Goal: Task Accomplishment & Management: Use online tool/utility

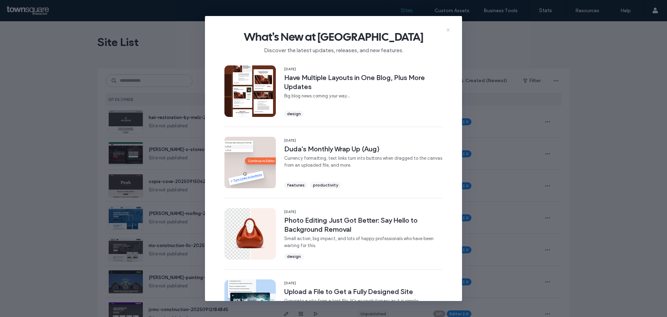
click at [449, 27] on icon at bounding box center [448, 30] width 6 height 6
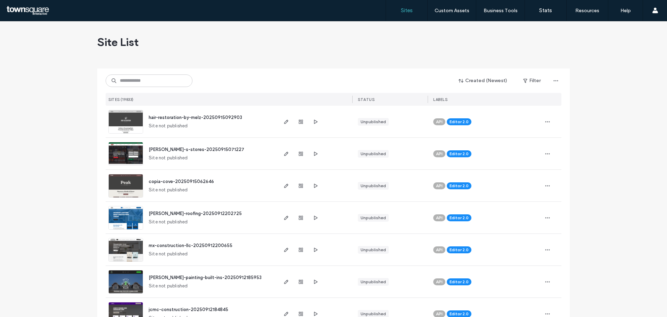
click at [127, 88] on div "Created (Newest) Filter SITES (19833) STATUS LABELS" at bounding box center [334, 86] width 456 height 37
click at [129, 82] on input at bounding box center [149, 80] width 87 height 13
paste input "**********"
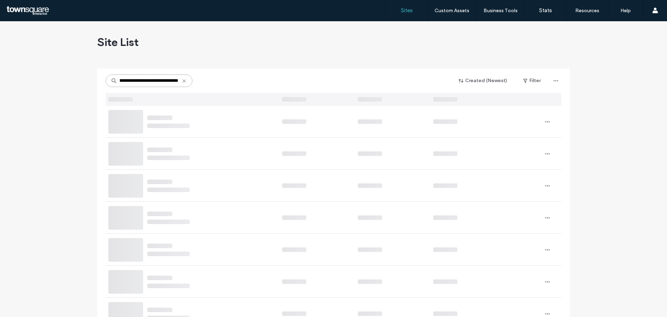
type input "**********"
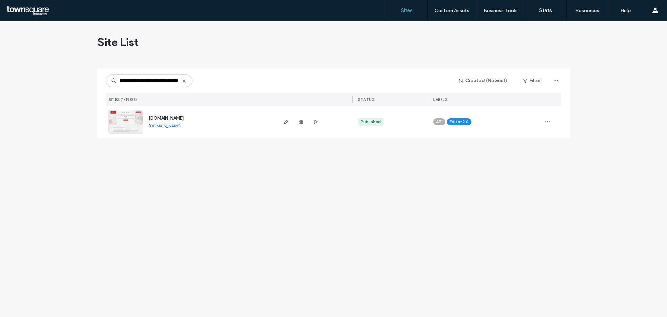
scroll to position [0, 0]
click at [169, 117] on span "[DOMAIN_NAME]" at bounding box center [166, 117] width 35 height 5
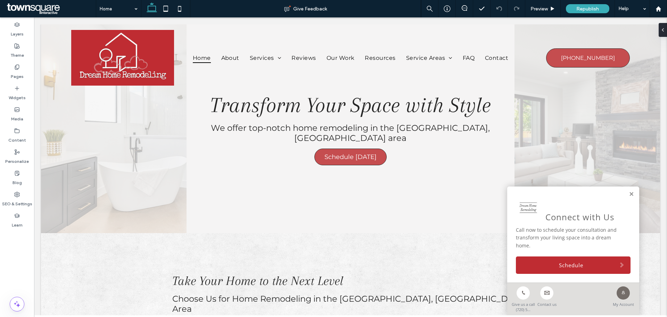
click at [13, 7] on span at bounding box center [50, 9] width 91 height 14
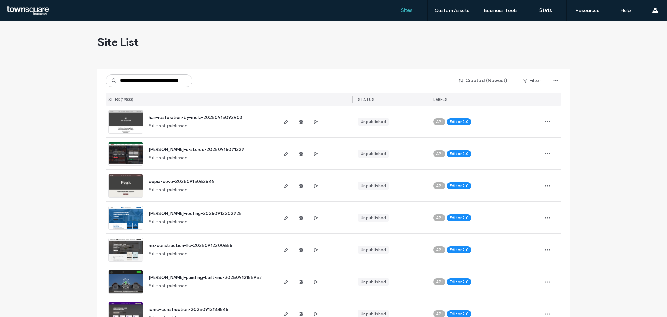
scroll to position [0, 26]
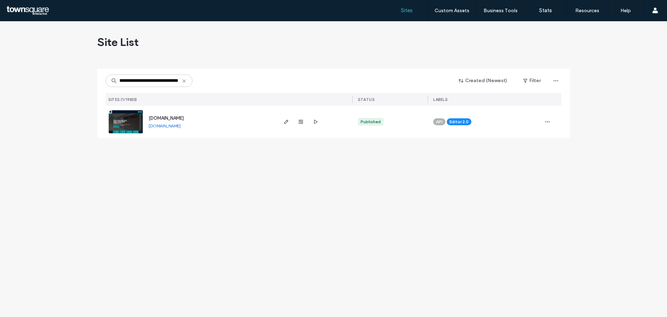
type input "**********"
click at [134, 123] on img at bounding box center [126, 133] width 34 height 47
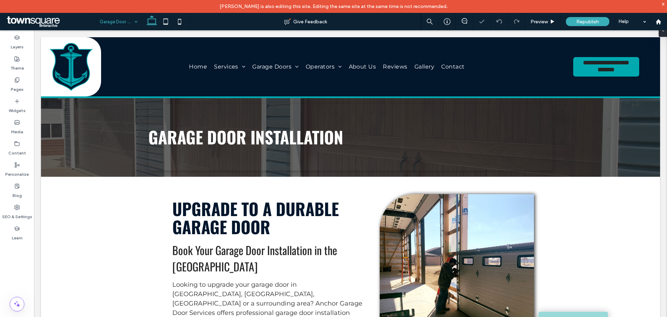
click at [114, 17] on input at bounding box center [117, 21] width 34 height 17
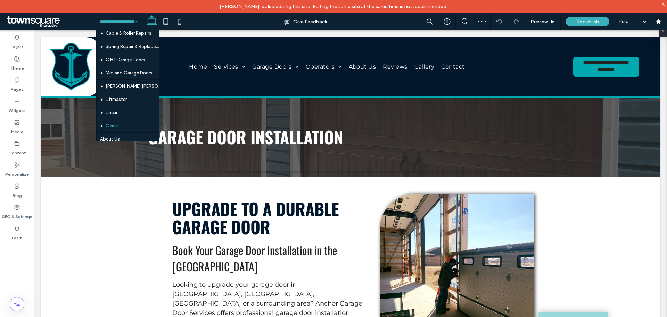
scroll to position [104, 0]
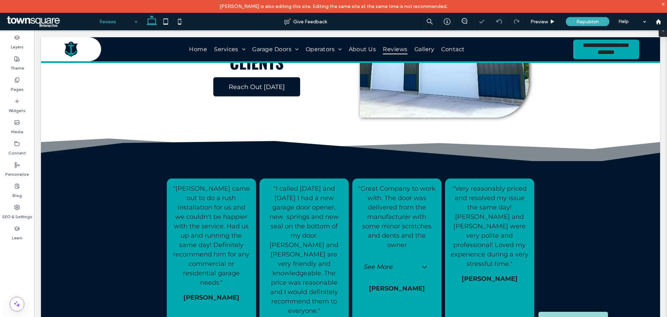
scroll to position [35, 0]
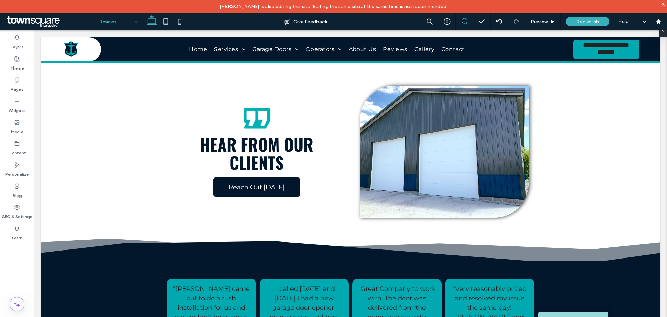
click at [464, 21] on icon at bounding box center [465, 21] width 6 height 6
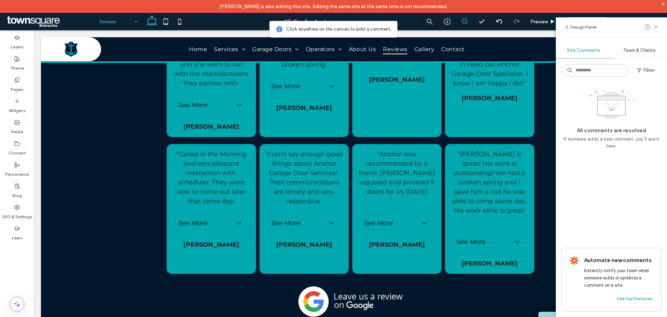
scroll to position [810, 0]
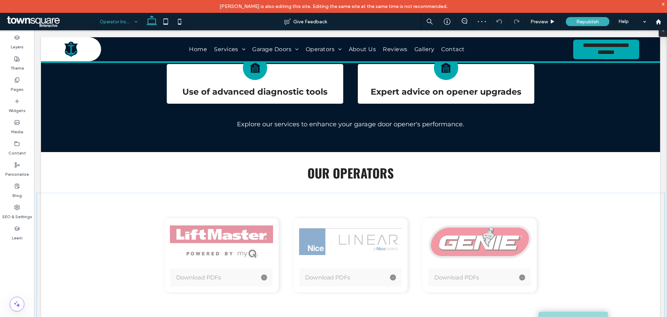
scroll to position [625, 0]
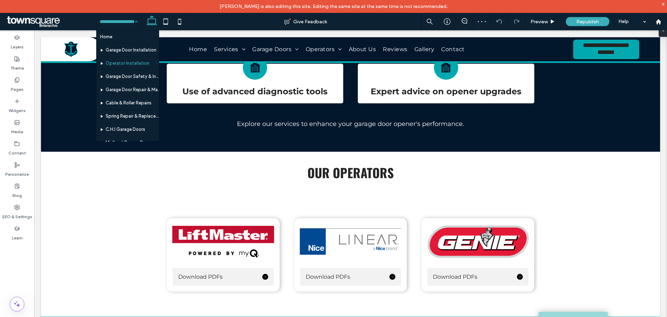
click at [121, 22] on input at bounding box center [117, 21] width 34 height 17
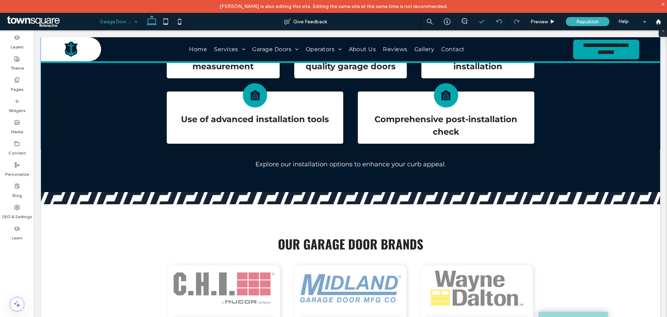
scroll to position [625, 0]
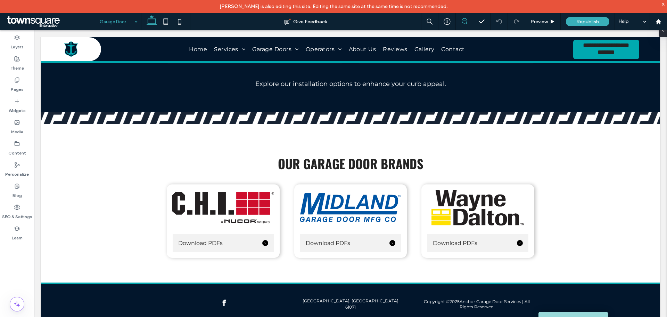
click at [466, 21] on icon at bounding box center [465, 21] width 6 height 6
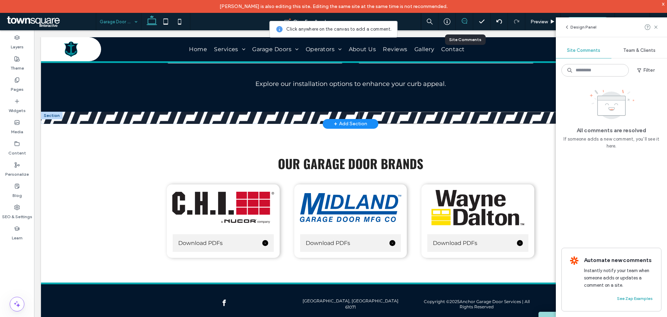
click at [462, 112] on span at bounding box center [459, 118] width 200 height 12
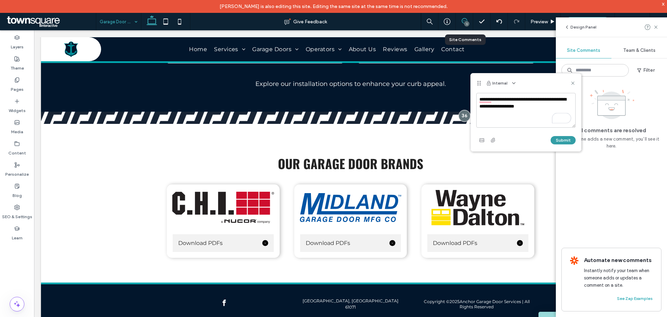
type textarea "**********"
click at [555, 138] on button "Submit" at bounding box center [563, 140] width 25 height 8
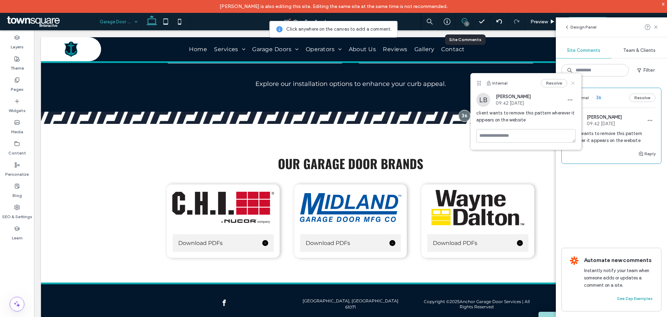
click at [573, 81] on icon at bounding box center [573, 83] width 6 height 6
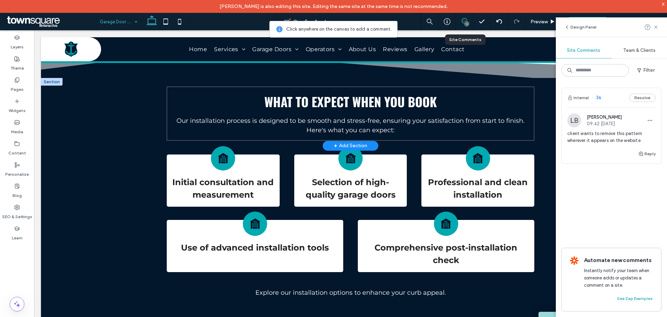
scroll to position [173, 0]
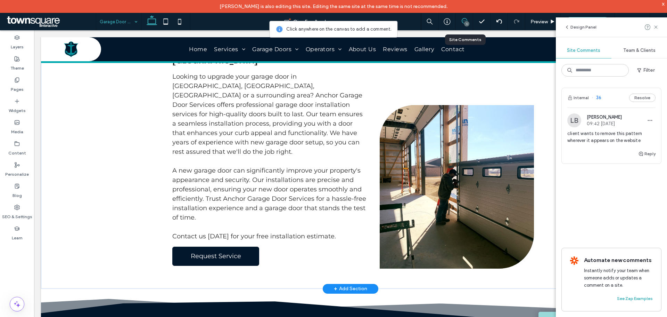
click at [442, 138] on img at bounding box center [457, 186] width 154 height 163
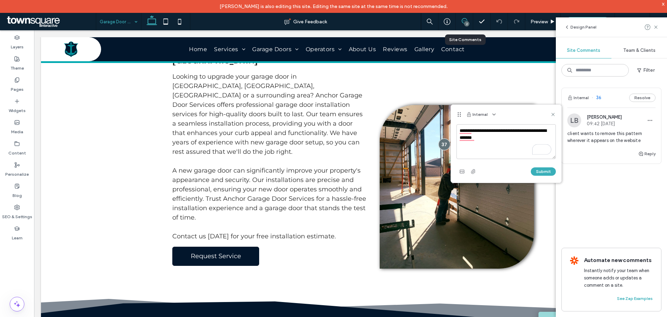
click at [534, 130] on textarea "**********" at bounding box center [506, 141] width 99 height 35
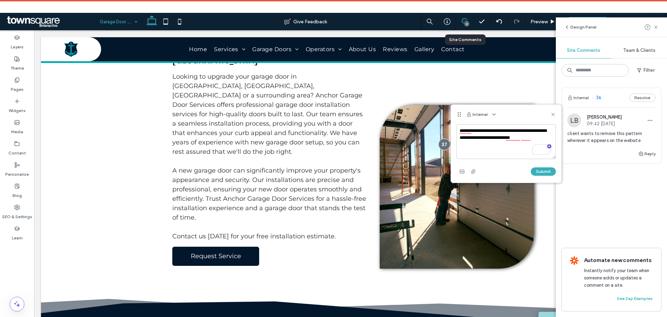
click at [534, 136] on textarea "**********" at bounding box center [506, 141] width 99 height 35
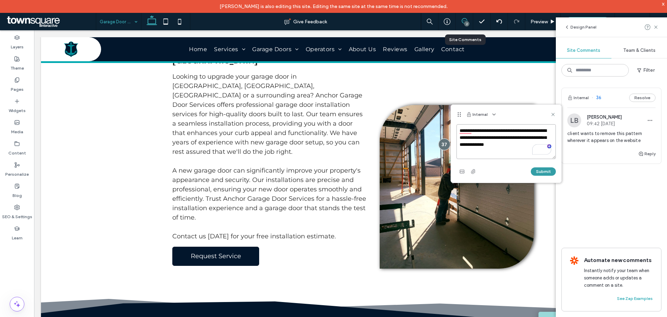
type textarea "**********"
click at [553, 171] on button "Submit" at bounding box center [543, 171] width 25 height 8
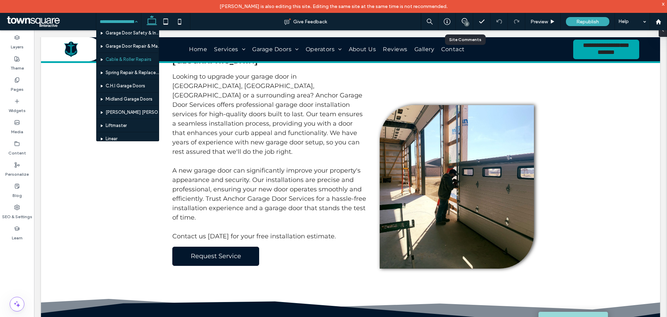
scroll to position [126, 0]
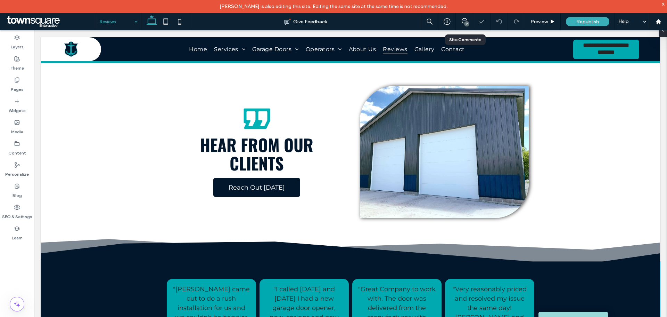
scroll to position [139, 0]
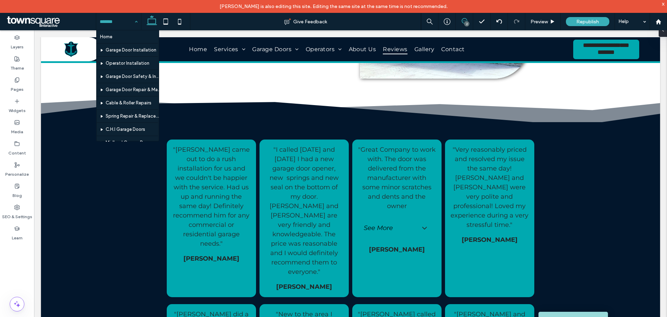
click at [466, 20] on icon at bounding box center [465, 21] width 6 height 6
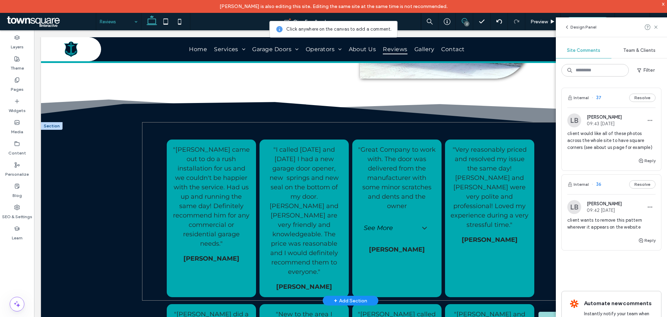
click at [425, 134] on div ""Pete came out to do a rush installation for us and we couldn't be happier with…" at bounding box center [350, 211] width 417 height 178
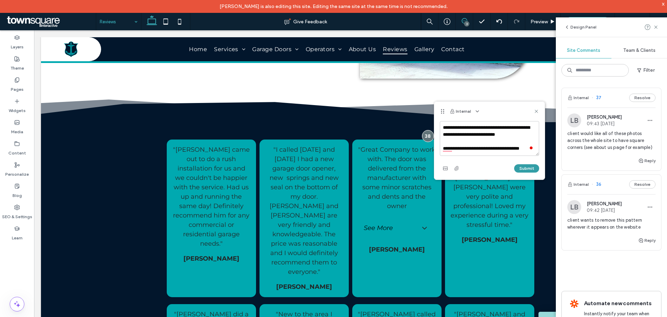
type textarea "**********"
click at [524, 171] on button "Submit" at bounding box center [526, 168] width 25 height 8
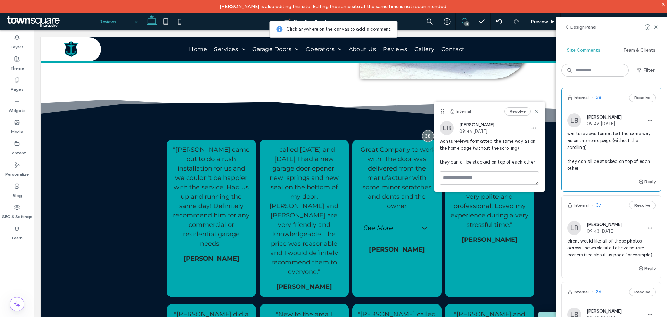
click at [32, 21] on span at bounding box center [50, 22] width 91 height 14
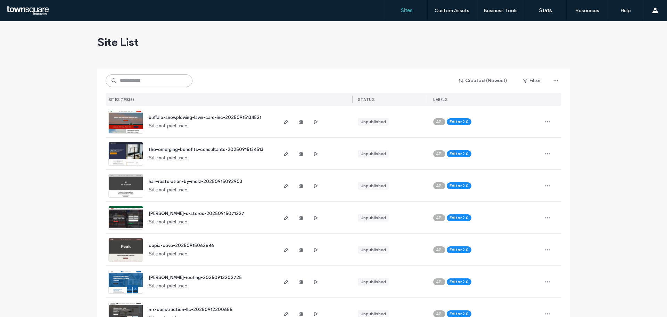
click at [125, 79] on input at bounding box center [149, 80] width 87 height 13
paste input "**********"
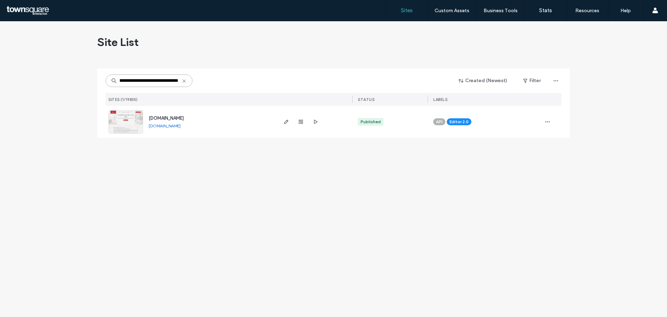
type input "**********"
click at [119, 126] on img at bounding box center [126, 133] width 34 height 47
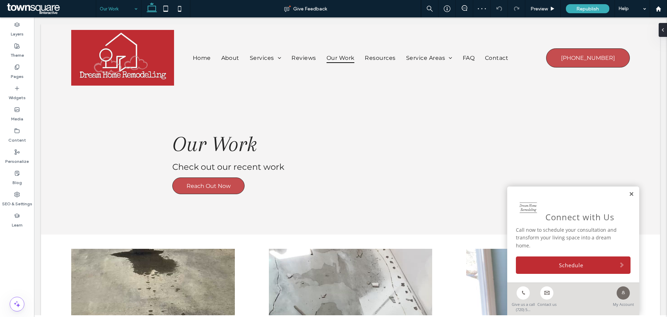
click at [629, 202] on div "Connect with Us Call now to schedule your consultation and transform your livin…" at bounding box center [573, 234] width 132 height 96
click at [623, 202] on div "Connect with Us Call now to schedule your consultation and transform your livin…" at bounding box center [573, 234] width 132 height 96
click at [629, 197] on link at bounding box center [631, 194] width 5 height 6
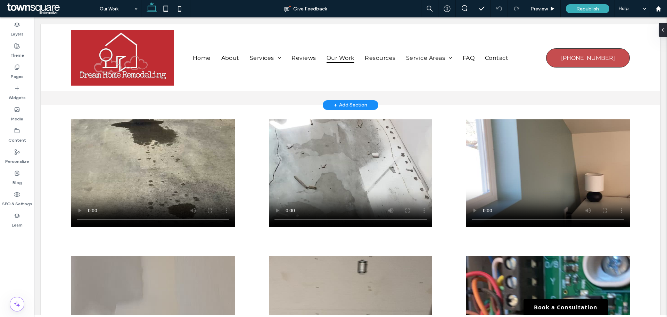
scroll to position [139, 0]
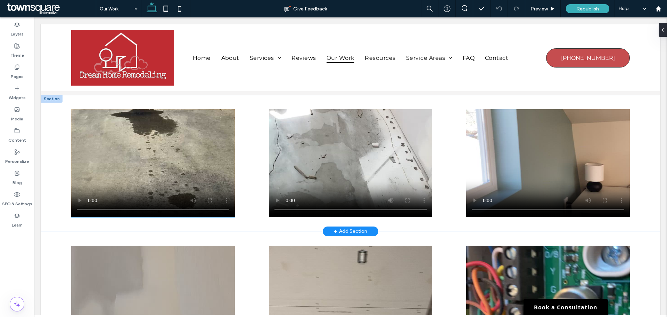
click at [119, 167] on video at bounding box center [153, 163] width 164 height 108
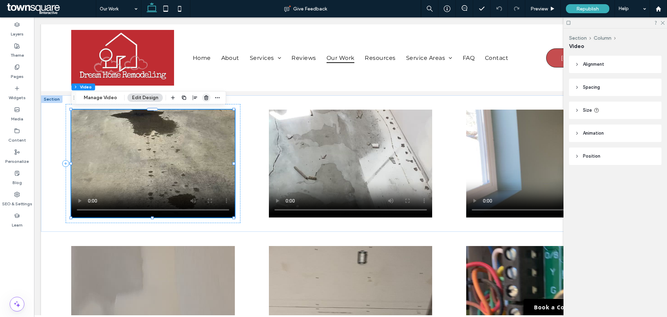
click at [206, 98] on use "button" at bounding box center [206, 97] width 4 height 5
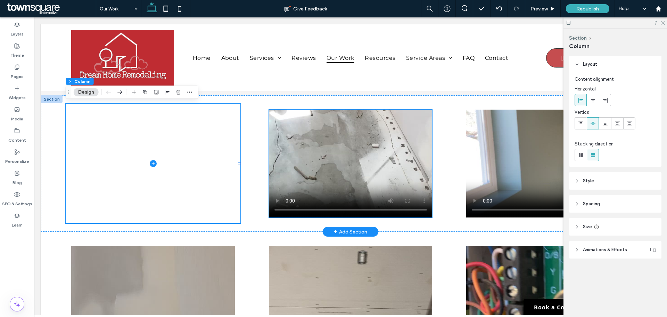
click at [348, 146] on video at bounding box center [351, 163] width 164 height 108
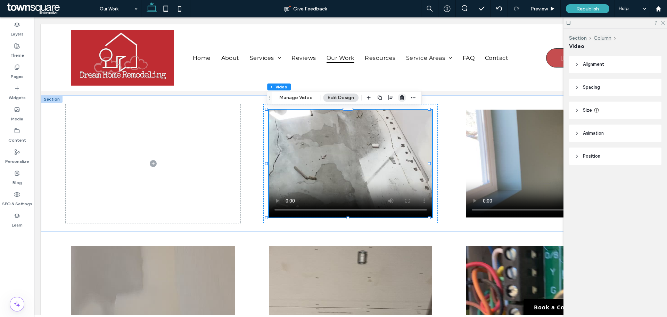
click at [400, 98] on use "button" at bounding box center [402, 97] width 4 height 5
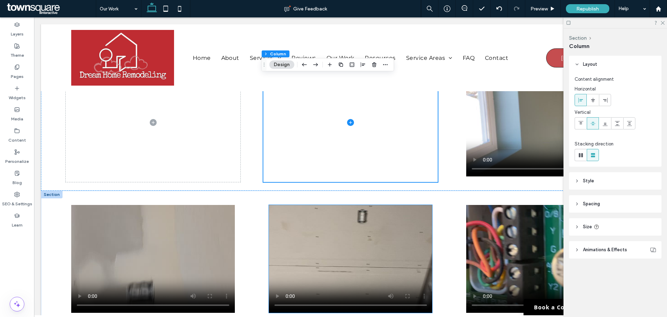
scroll to position [208, 0]
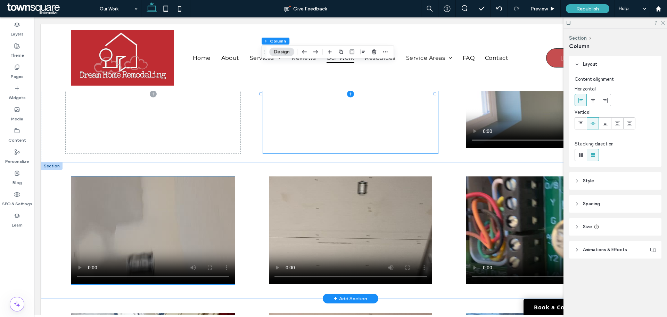
click at [218, 194] on video at bounding box center [153, 230] width 164 height 108
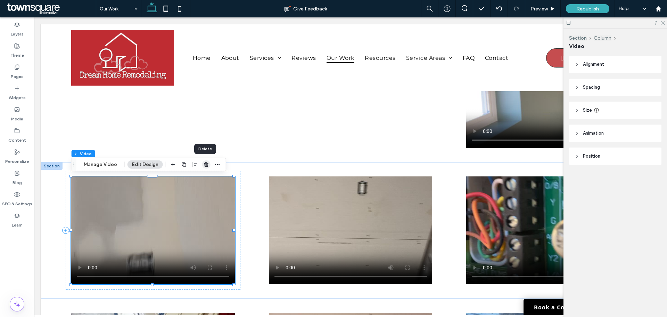
click at [205, 165] on use "button" at bounding box center [206, 164] width 4 height 5
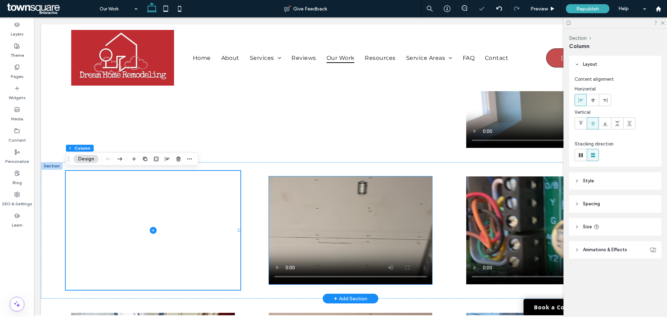
click at [280, 211] on video at bounding box center [351, 230] width 164 height 108
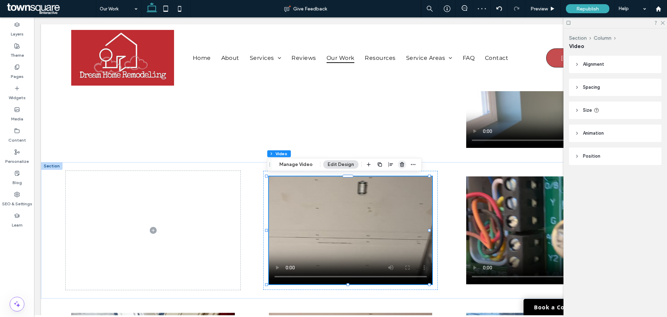
click at [400, 164] on use "button" at bounding box center [402, 164] width 4 height 5
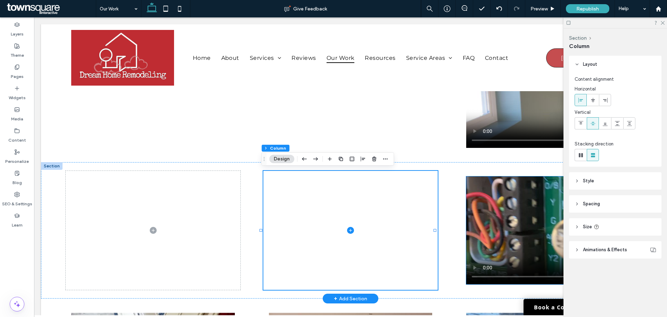
click at [503, 204] on video at bounding box center [548, 230] width 164 height 108
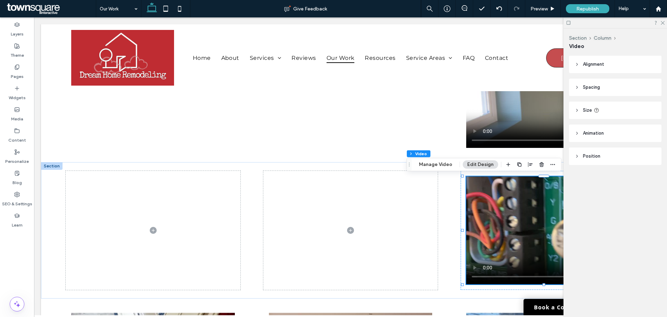
click at [665, 21] on div at bounding box center [616, 22] width 104 height 11
click at [664, 23] on icon at bounding box center [662, 22] width 5 height 5
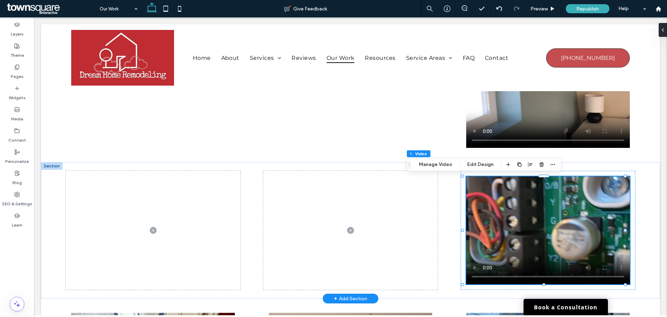
click at [48, 166] on div at bounding box center [52, 166] width 22 height 8
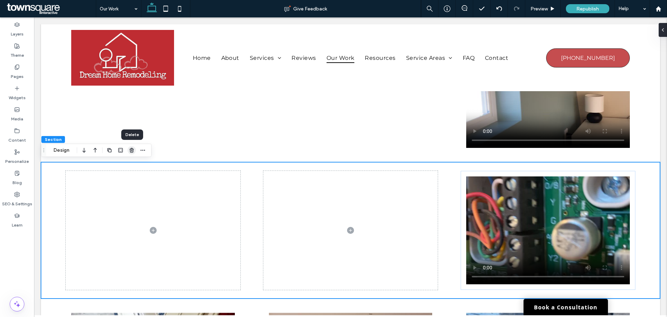
click at [133, 148] on icon "button" at bounding box center [132, 150] width 6 height 6
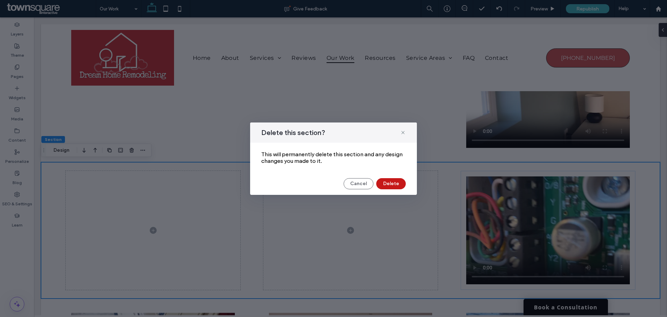
click at [392, 185] on button "Delete" at bounding box center [391, 183] width 30 height 11
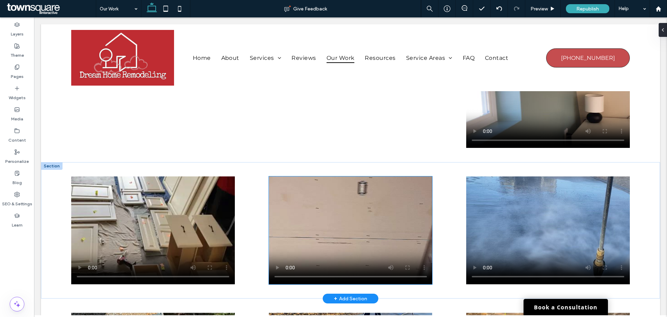
click at [326, 206] on video at bounding box center [351, 230] width 164 height 108
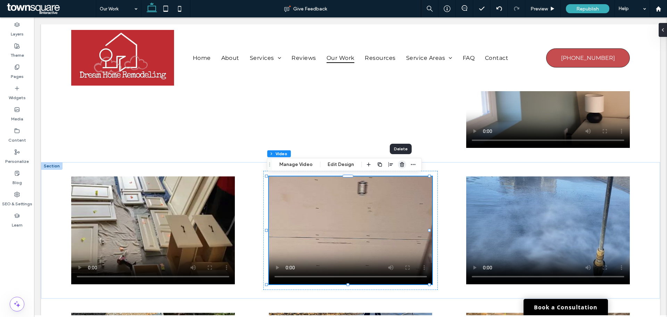
click at [400, 166] on icon "button" at bounding box center [402, 165] width 6 height 6
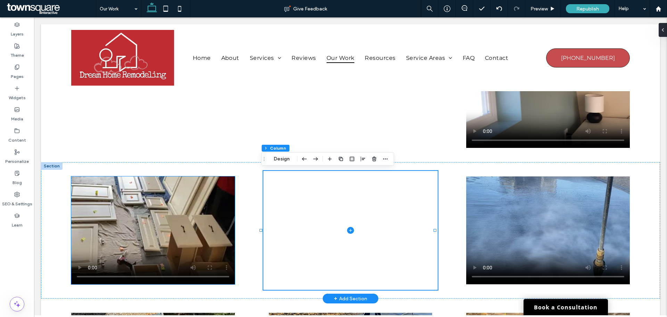
click at [120, 208] on video at bounding box center [153, 230] width 164 height 108
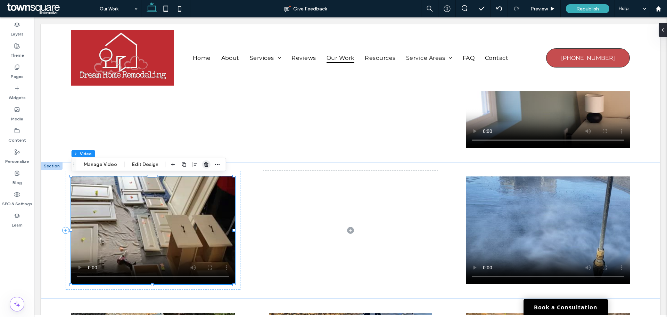
click at [206, 164] on use "button" at bounding box center [206, 164] width 4 height 5
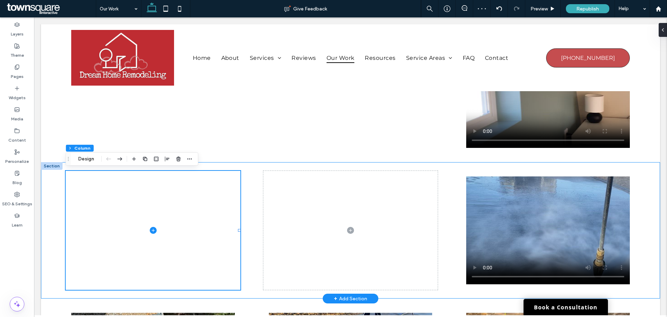
click at [218, 167] on div at bounding box center [350, 230] width 619 height 136
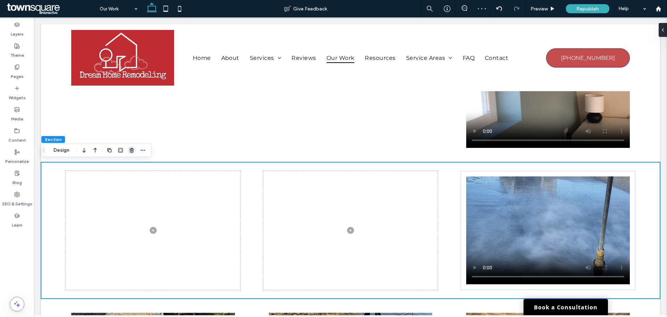
click at [132, 152] on icon "button" at bounding box center [132, 150] width 6 height 6
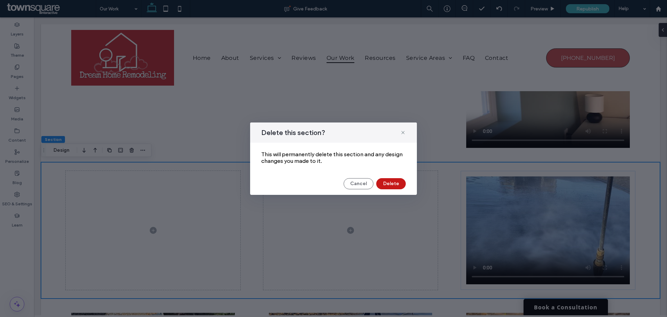
click at [384, 189] on button "Delete" at bounding box center [391, 183] width 30 height 11
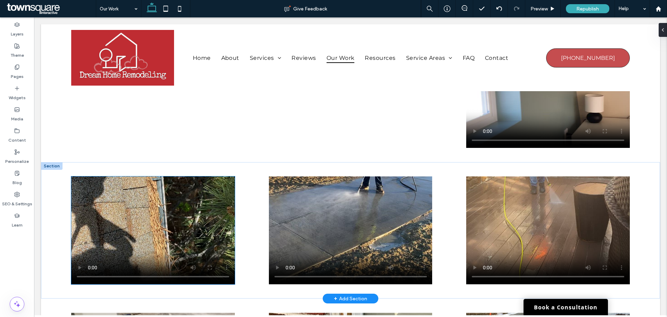
click at [169, 221] on video at bounding box center [153, 230] width 164 height 108
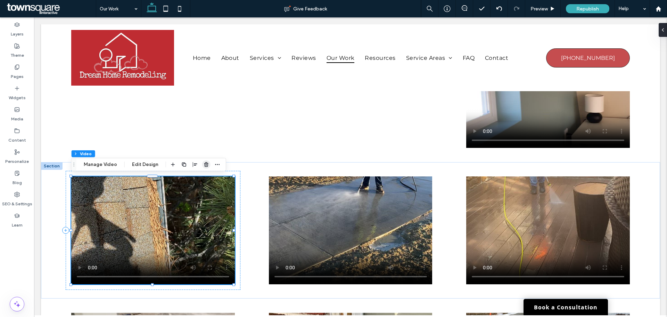
click at [204, 165] on icon "button" at bounding box center [207, 165] width 6 height 6
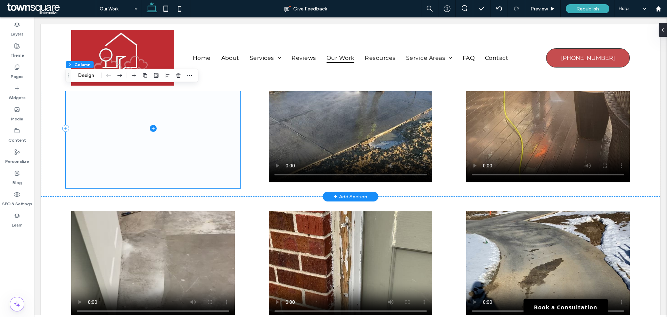
scroll to position [313, 0]
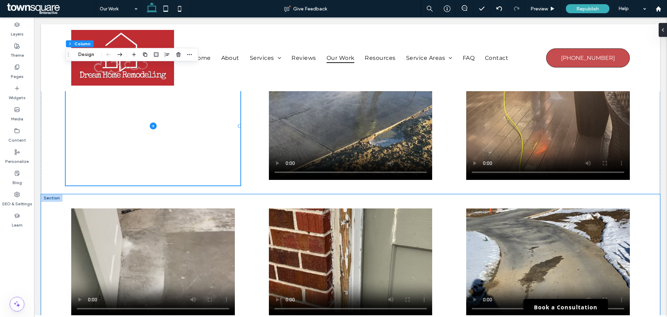
click at [69, 196] on div at bounding box center [350, 262] width 619 height 136
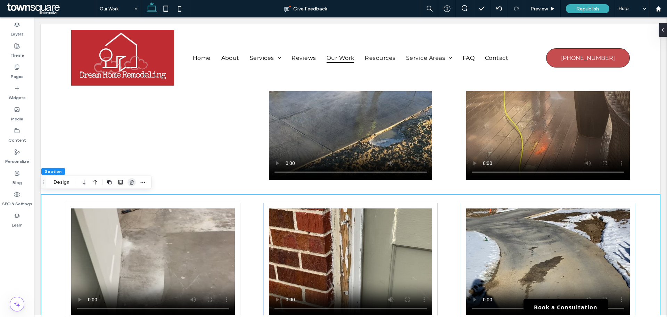
click at [132, 182] on use "button" at bounding box center [132, 182] width 4 height 5
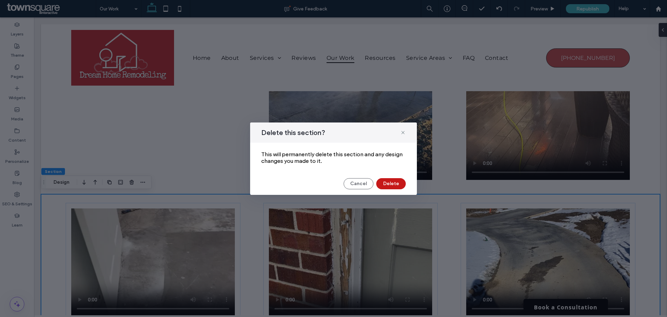
click at [390, 182] on button "Delete" at bounding box center [391, 183] width 30 height 11
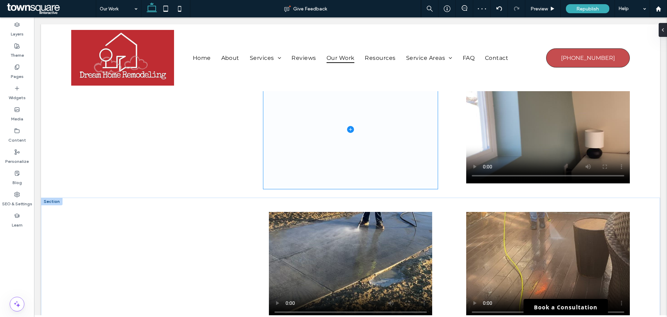
scroll to position [174, 0]
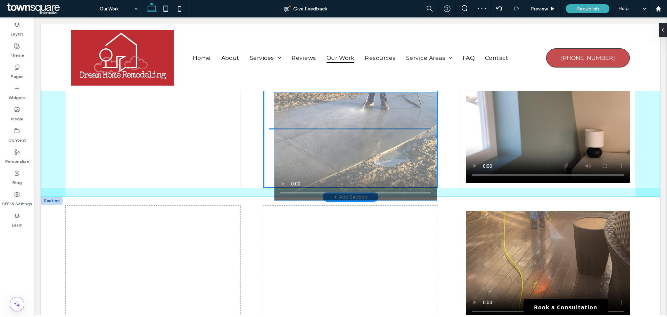
drag, startPoint x: 408, startPoint y: 242, endPoint x: 416, endPoint y: 121, distance: 121.2
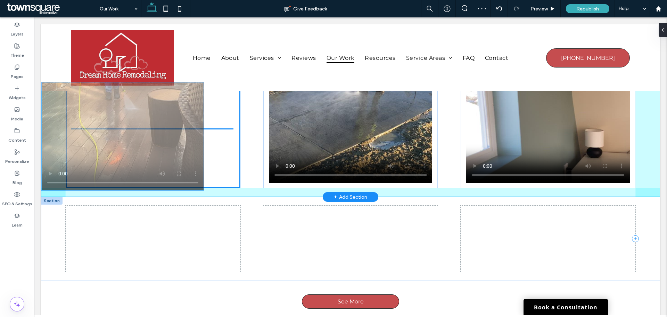
drag, startPoint x: 493, startPoint y: 237, endPoint x: 103, endPoint y: 114, distance: 409.5
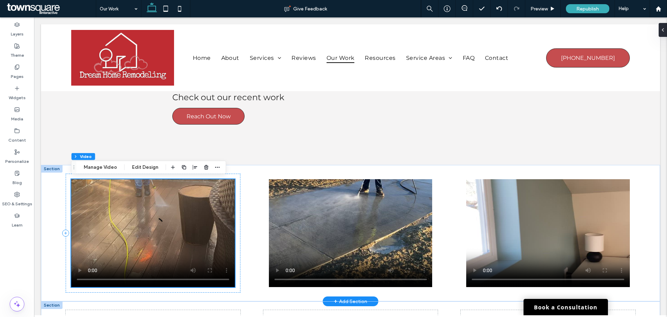
scroll to position [104, 0]
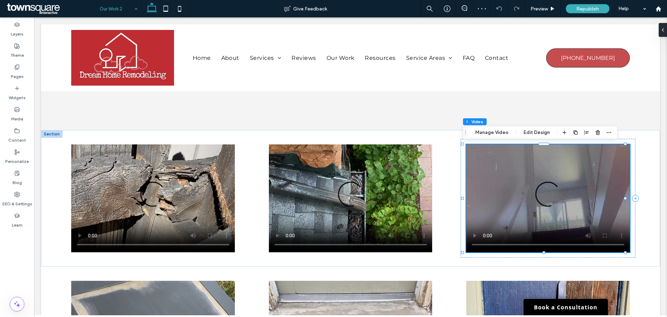
scroll to position [104, 0]
click at [607, 133] on icon "button" at bounding box center [609, 133] width 6 height 6
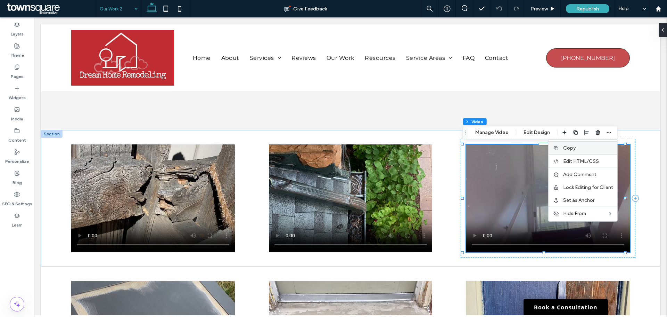
click at [573, 149] on span "Copy" at bounding box center [569, 148] width 13 height 6
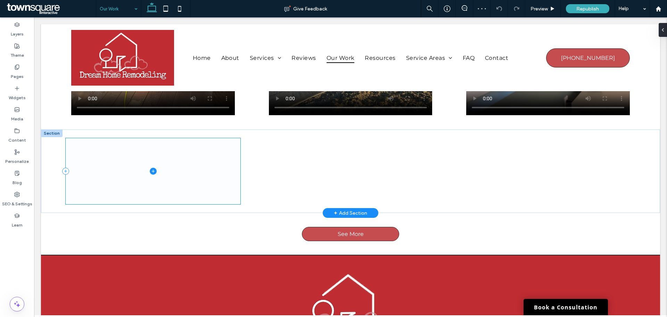
scroll to position [243, 0]
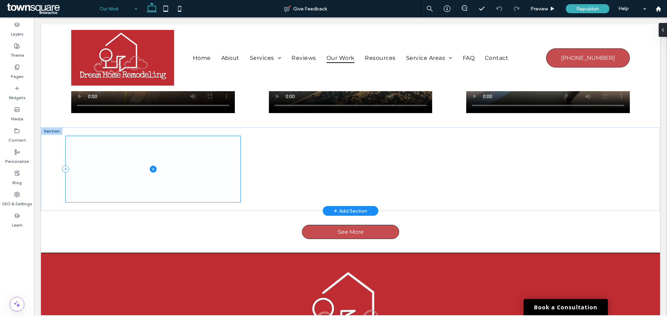
click at [172, 180] on span at bounding box center [153, 169] width 175 height 66
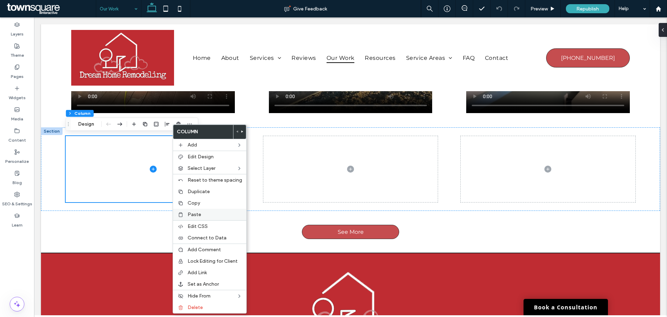
click at [207, 212] on label "Paste" at bounding box center [215, 214] width 55 height 6
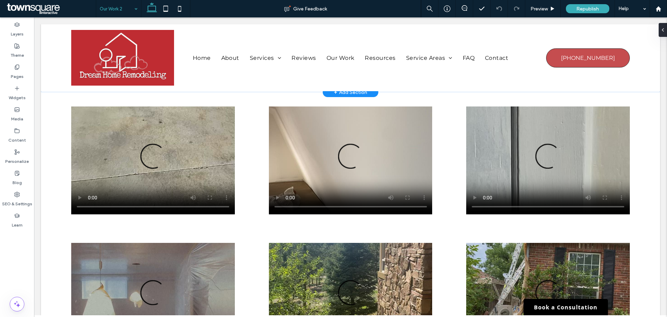
scroll to position [417, 0]
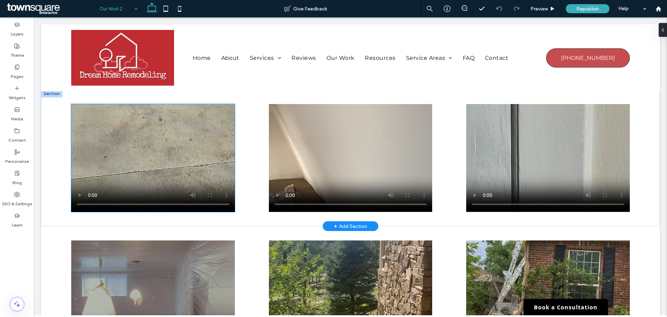
click at [154, 153] on video at bounding box center [153, 158] width 164 height 108
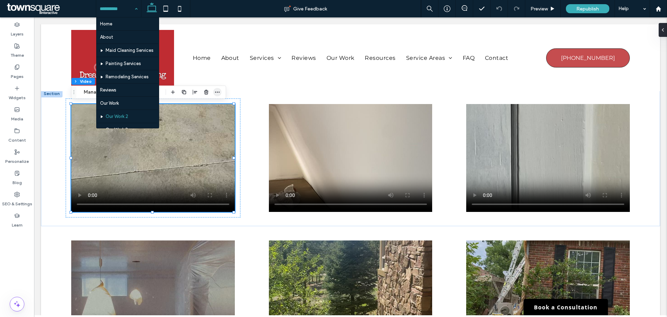
click at [215, 92] on icon "button" at bounding box center [218, 92] width 6 height 6
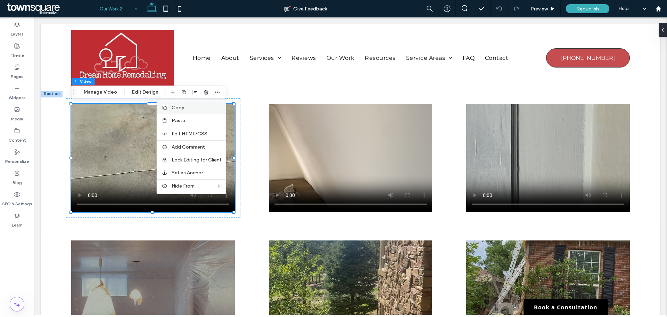
click at [189, 111] on div "Copy" at bounding box center [191, 107] width 69 height 13
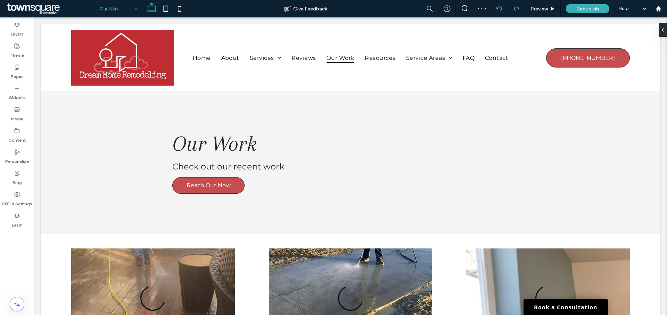
scroll to position [208, 0]
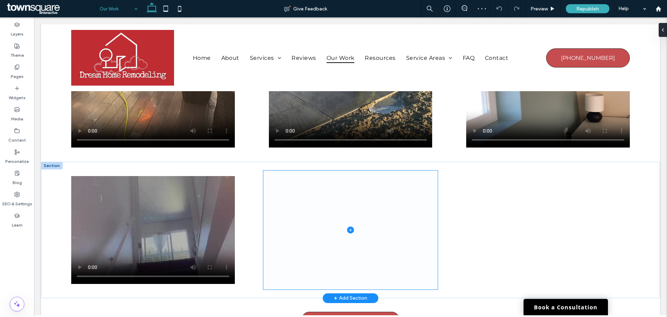
click at [283, 196] on span at bounding box center [350, 229] width 175 height 119
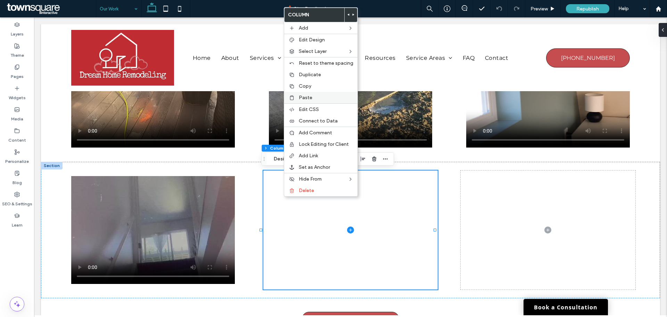
click at [304, 99] on span "Paste" at bounding box center [306, 98] width 14 height 6
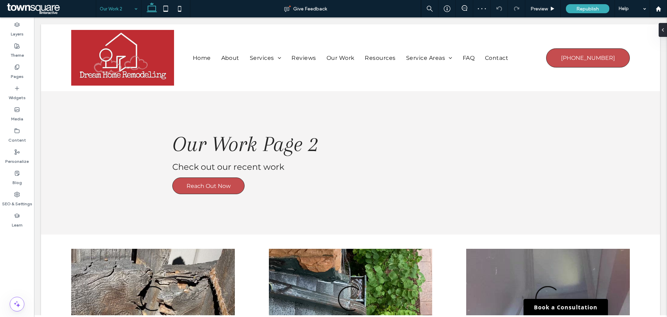
scroll to position [382, 0]
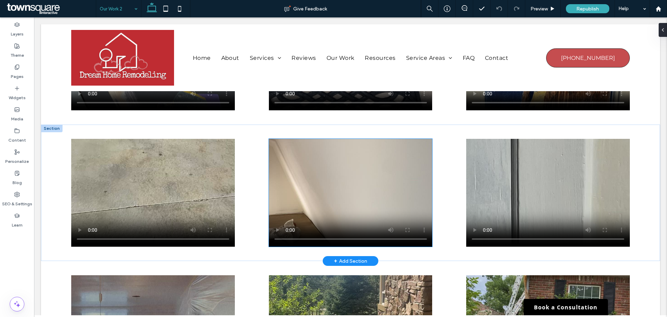
click at [316, 193] on video at bounding box center [351, 193] width 164 height 108
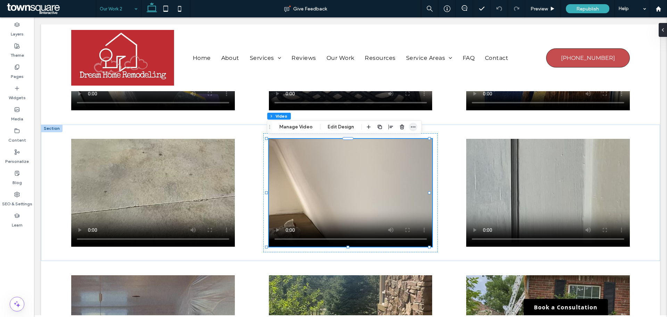
click at [410, 125] on icon "button" at bounding box center [413, 127] width 6 height 6
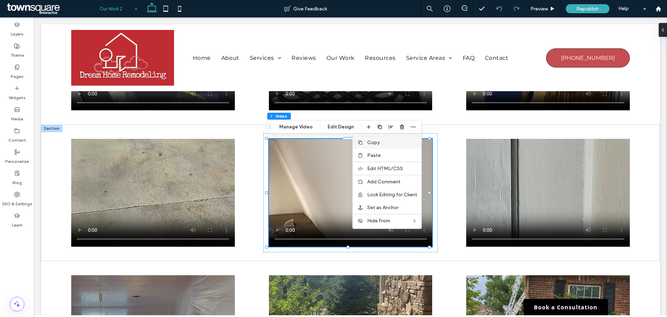
click at [374, 145] on span "Copy" at bounding box center [373, 142] width 13 height 6
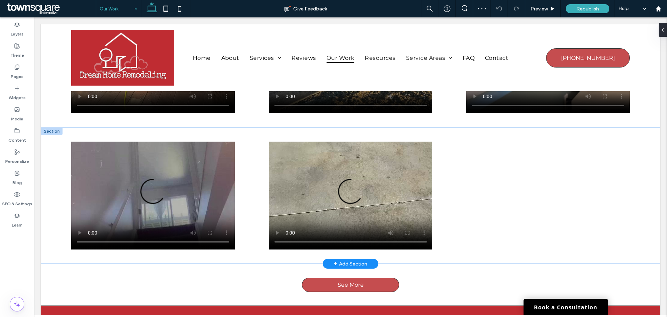
scroll to position [243, 0]
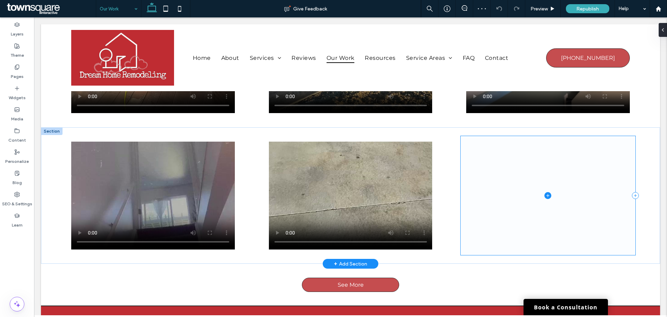
click at [481, 181] on span at bounding box center [548, 195] width 175 height 119
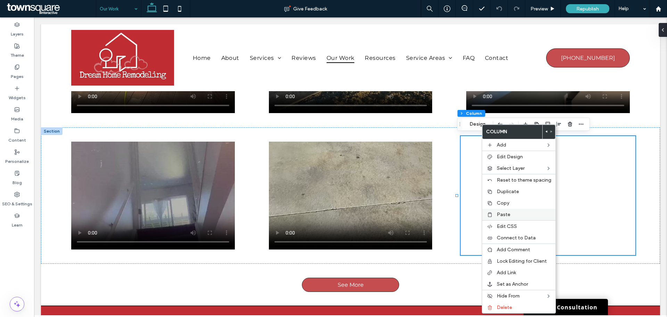
click at [510, 216] on label "Paste" at bounding box center [524, 214] width 55 height 6
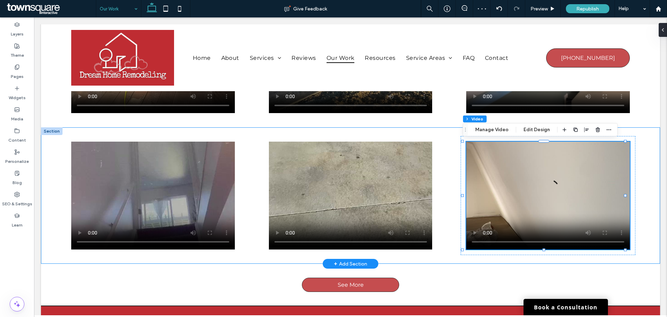
click at [215, 131] on div at bounding box center [350, 195] width 619 height 136
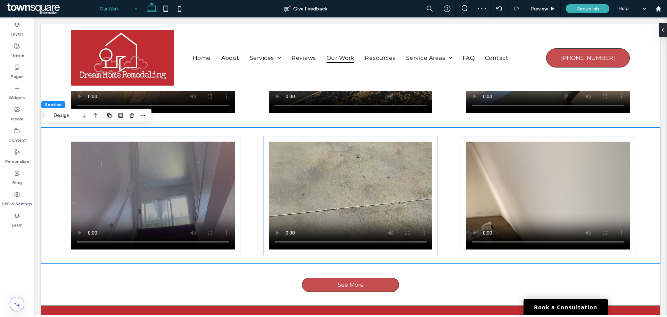
click at [107, 114] on use "button" at bounding box center [109, 115] width 4 height 4
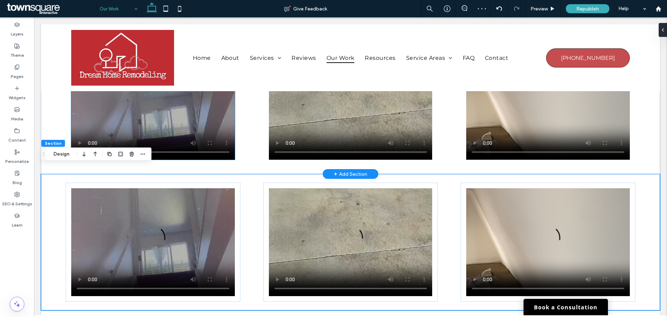
scroll to position [347, 0]
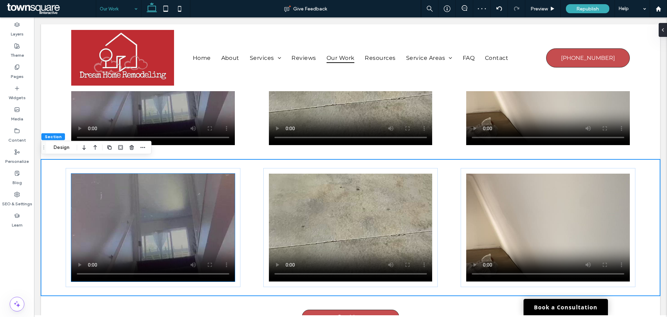
click at [173, 207] on video at bounding box center [153, 227] width 164 height 108
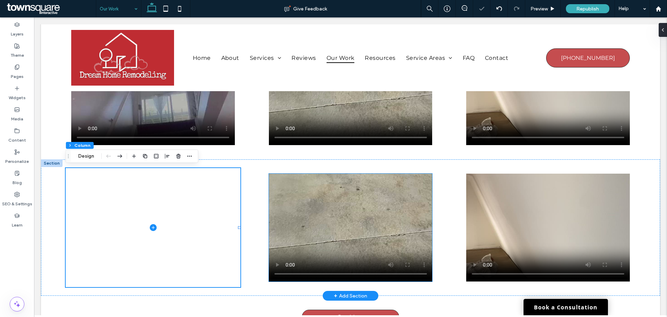
click at [297, 206] on video at bounding box center [351, 227] width 164 height 108
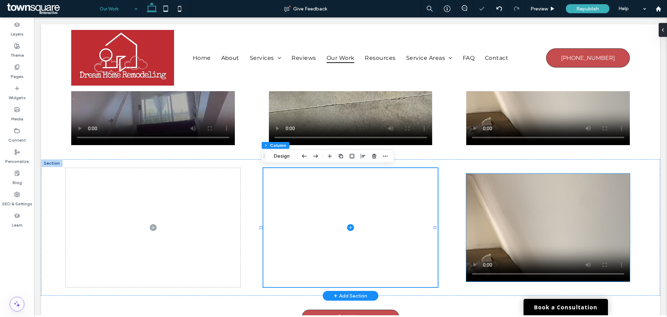
click at [514, 218] on video at bounding box center [548, 227] width 164 height 108
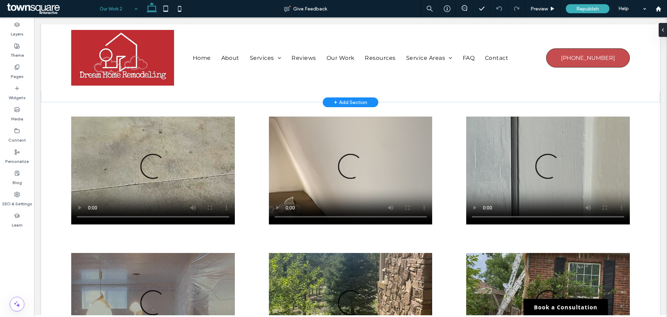
scroll to position [417, 0]
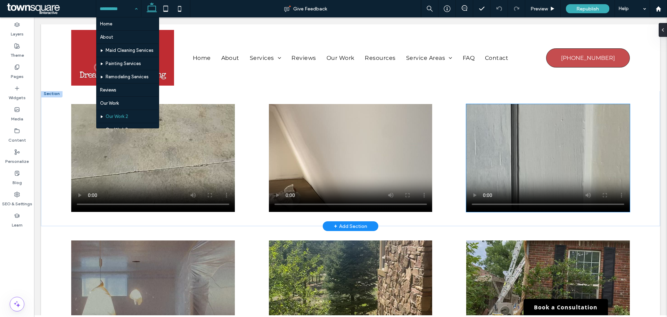
click at [526, 135] on video at bounding box center [548, 158] width 164 height 108
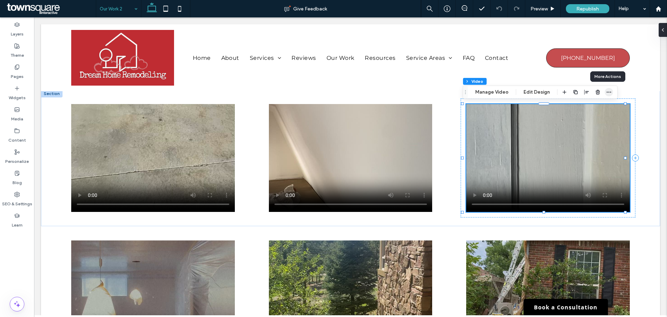
click at [606, 94] on icon "button" at bounding box center [609, 92] width 6 height 6
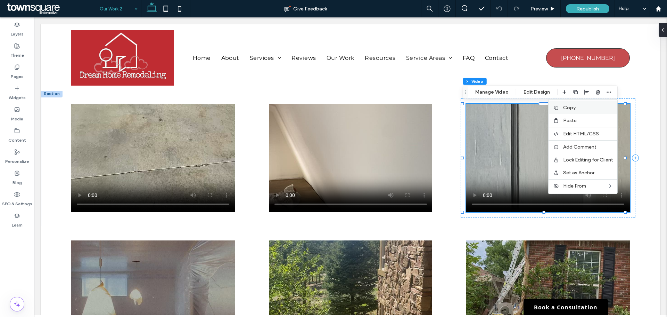
click at [583, 111] on div "Copy" at bounding box center [583, 107] width 69 height 13
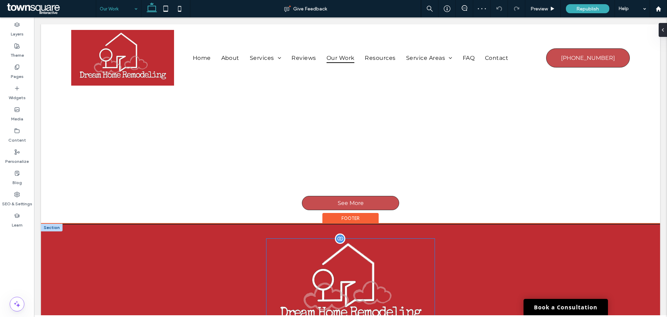
scroll to position [382, 0]
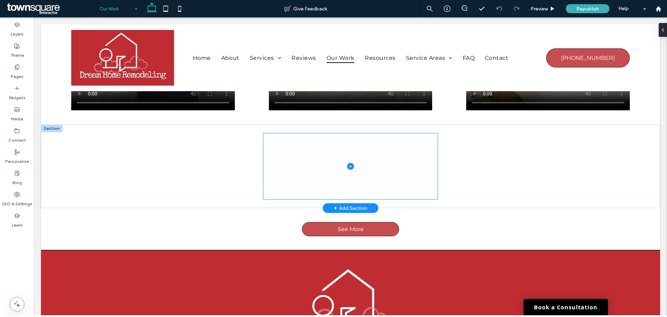
click at [319, 153] on span at bounding box center [350, 166] width 175 height 66
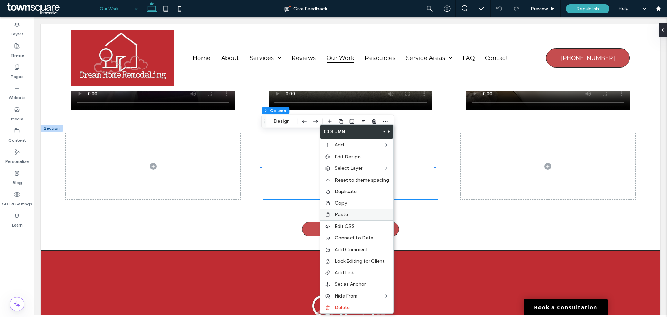
click at [345, 215] on span "Paste" at bounding box center [342, 214] width 14 height 6
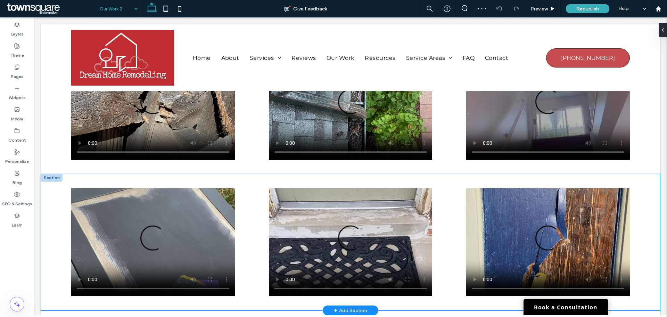
scroll to position [208, 0]
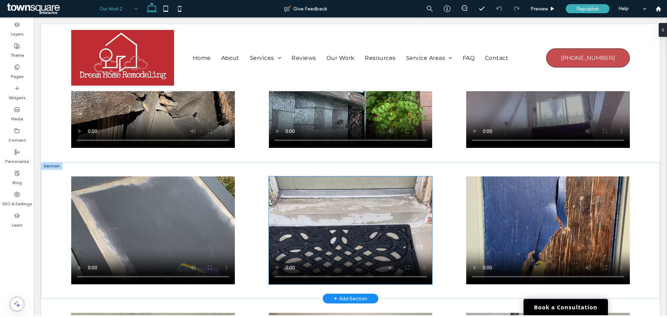
click at [352, 214] on video at bounding box center [351, 230] width 164 height 108
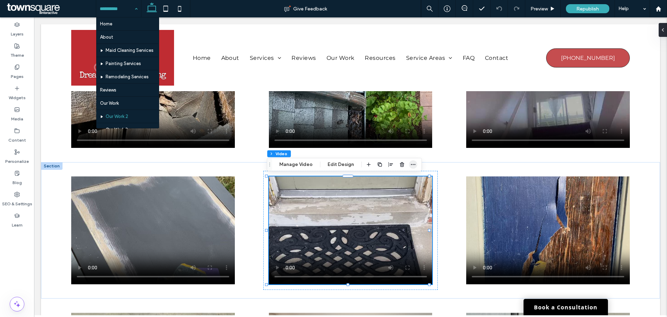
click at [411, 164] on use "button" at bounding box center [413, 164] width 5 height 1
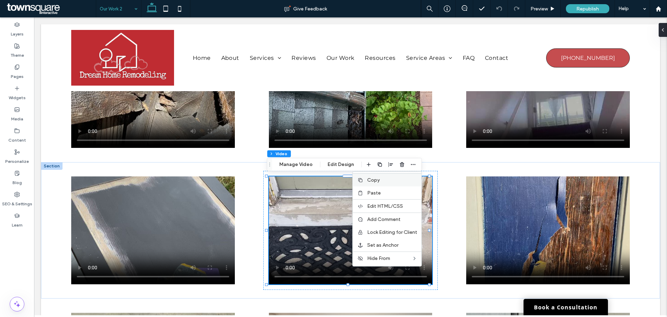
click at [383, 179] on label "Copy" at bounding box center [392, 180] width 50 height 6
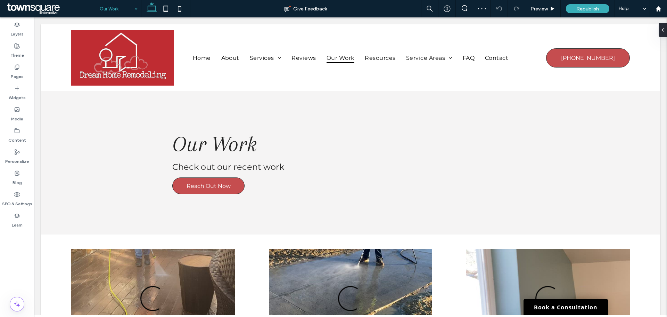
scroll to position [410, 0]
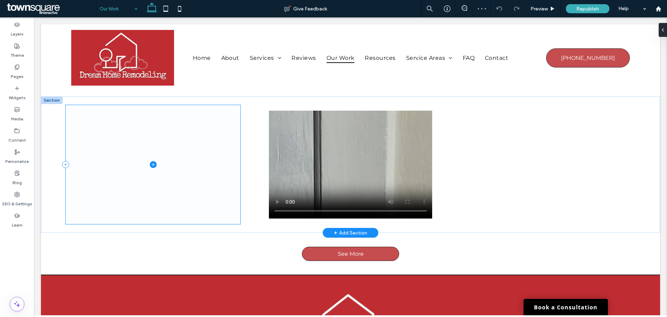
click at [189, 162] on span at bounding box center [153, 164] width 175 height 119
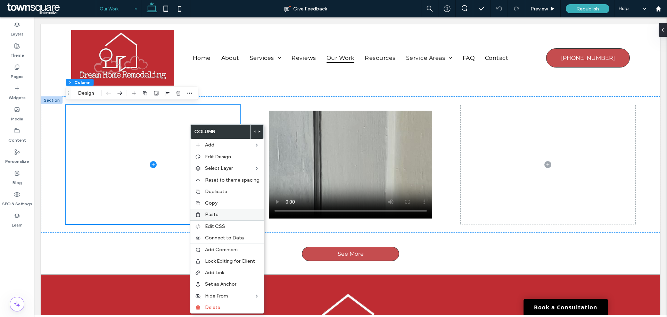
click at [223, 212] on label "Paste" at bounding box center [232, 214] width 55 height 6
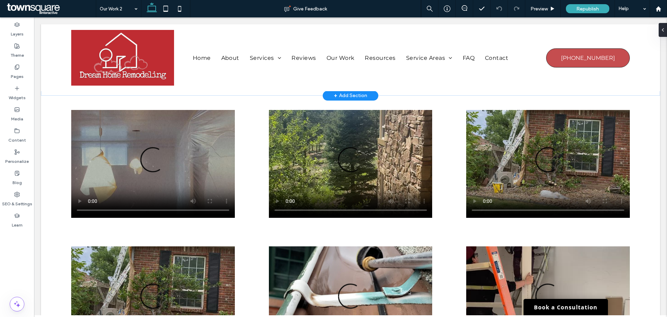
scroll to position [556, 0]
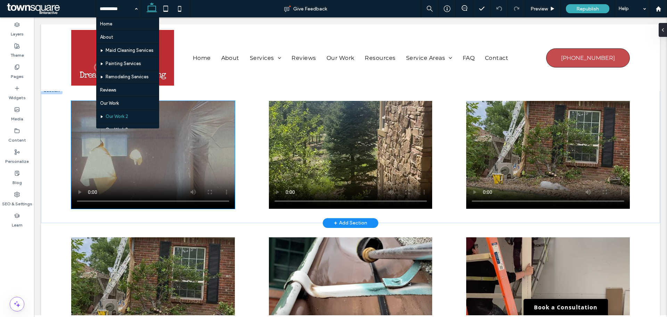
click at [138, 148] on video at bounding box center [153, 155] width 164 height 108
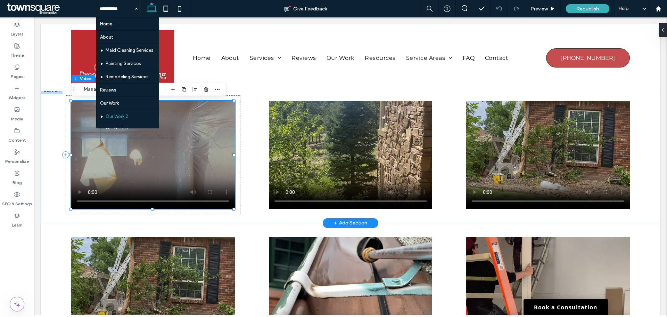
click at [189, 163] on video at bounding box center [153, 155] width 164 height 108
click at [216, 85] on span "button" at bounding box center [217, 89] width 8 height 8
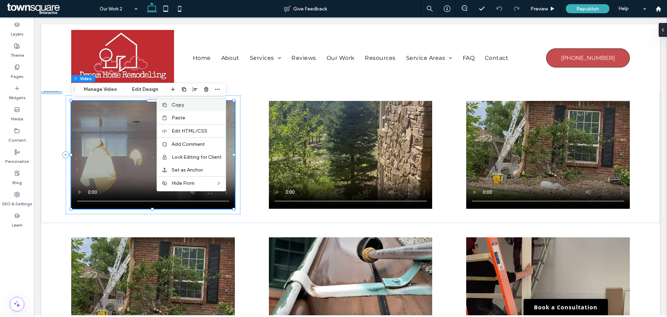
click at [190, 105] on label "Copy" at bounding box center [197, 105] width 50 height 6
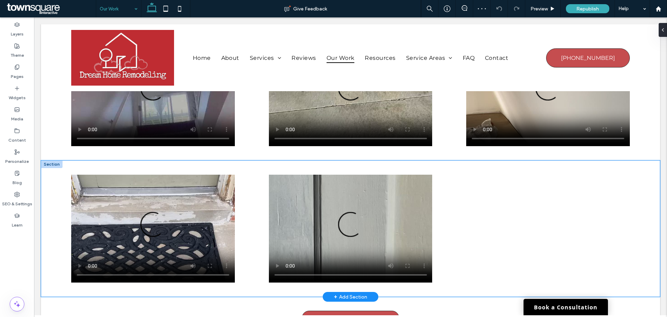
scroll to position [347, 0]
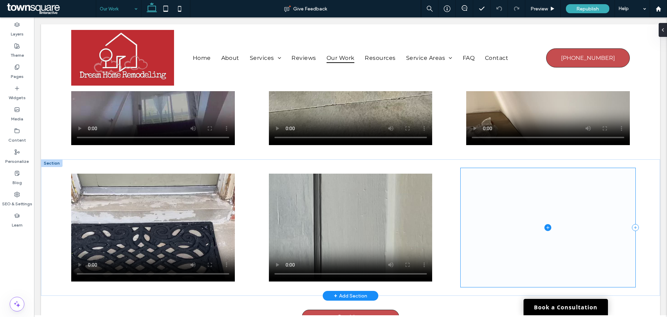
click at [486, 224] on span at bounding box center [548, 227] width 175 height 119
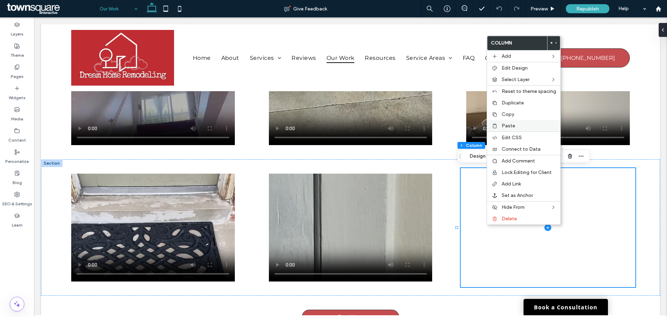
click at [504, 123] on span "Paste" at bounding box center [509, 126] width 14 height 6
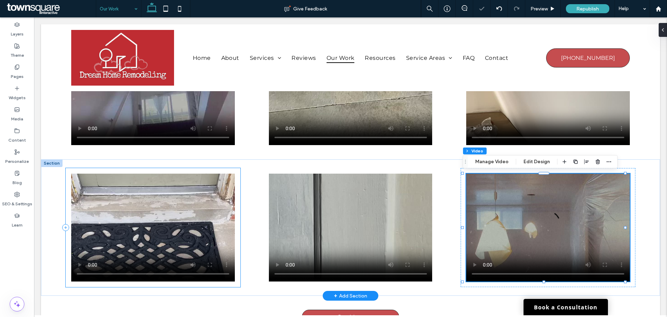
click at [103, 168] on div at bounding box center [153, 227] width 175 height 119
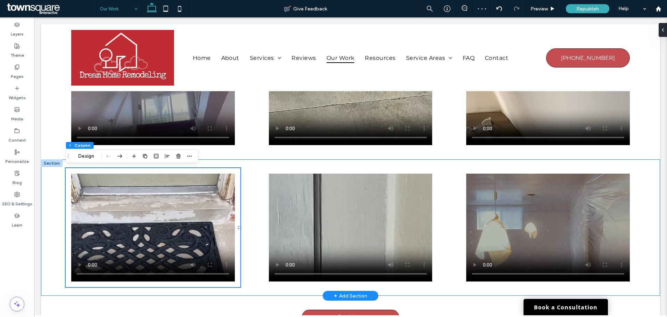
click at [58, 168] on div at bounding box center [350, 227] width 619 height 136
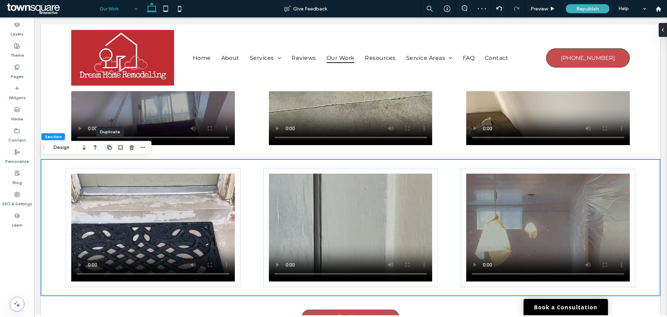
click at [113, 146] on span "button" at bounding box center [109, 147] width 8 height 8
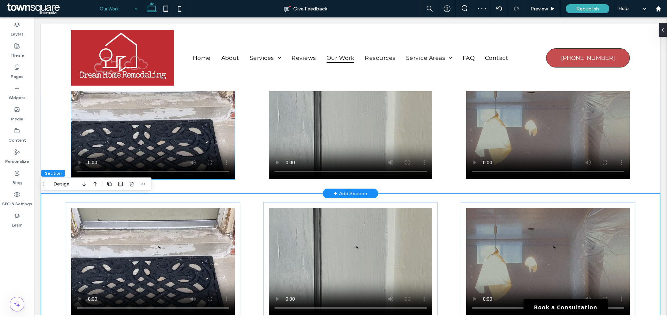
scroll to position [452, 0]
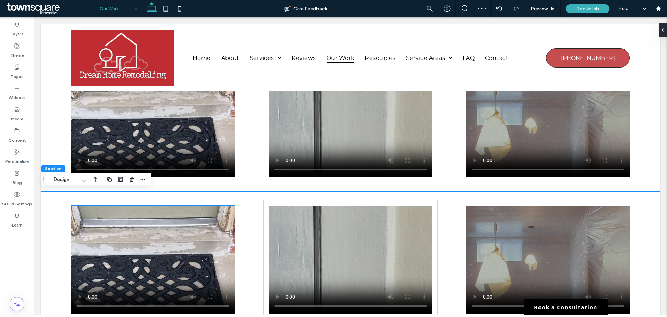
click at [185, 227] on video at bounding box center [153, 259] width 164 height 108
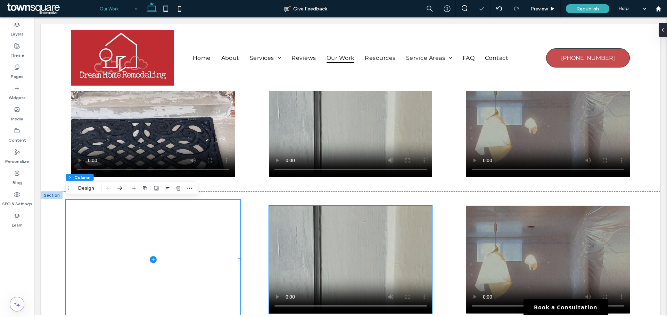
click at [279, 234] on video at bounding box center [351, 259] width 164 height 108
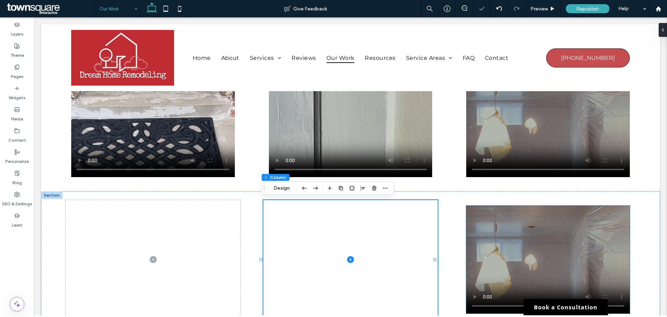
click at [520, 259] on video at bounding box center [548, 259] width 164 height 108
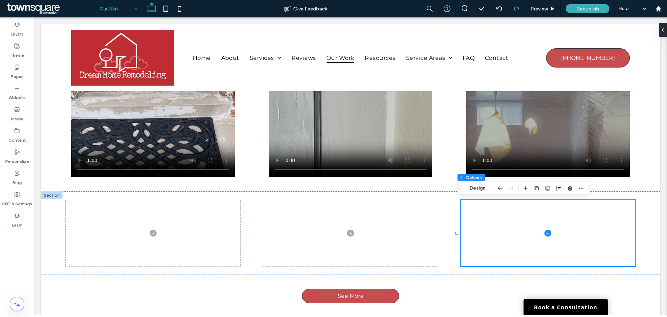
click at [107, 8] on input at bounding box center [117, 8] width 34 height 17
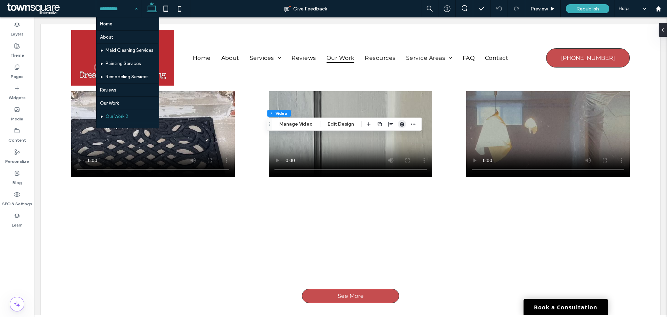
click at [402, 123] on use "button" at bounding box center [402, 124] width 4 height 5
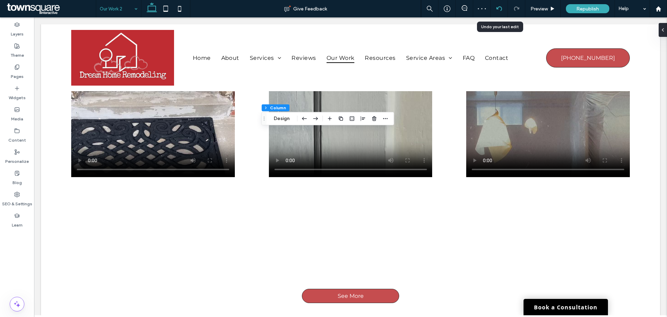
click at [500, 9] on icon at bounding box center [500, 9] width 6 height 6
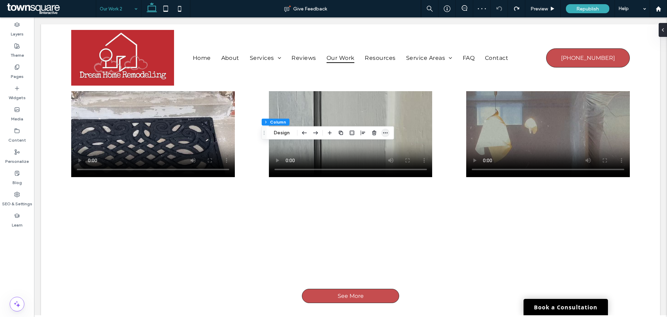
click at [386, 132] on icon "button" at bounding box center [386, 133] width 6 height 6
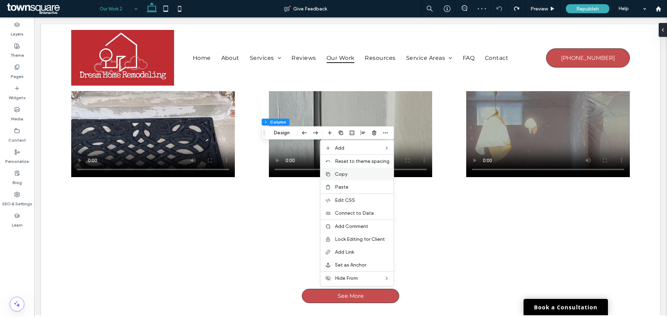
click at [354, 174] on label "Copy" at bounding box center [362, 174] width 55 height 6
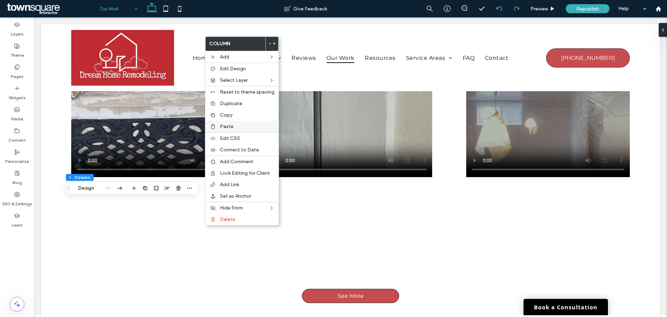
click at [243, 125] on label "Paste" at bounding box center [247, 126] width 55 height 6
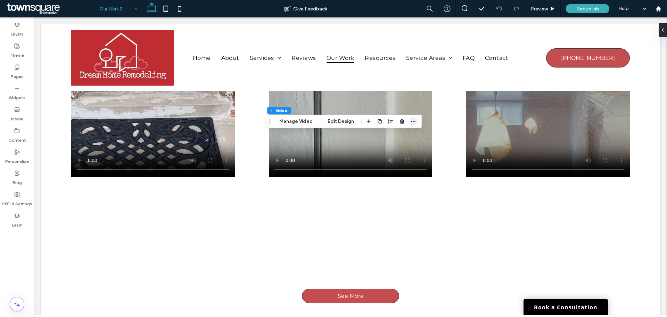
click at [411, 122] on icon "button" at bounding box center [413, 121] width 6 height 6
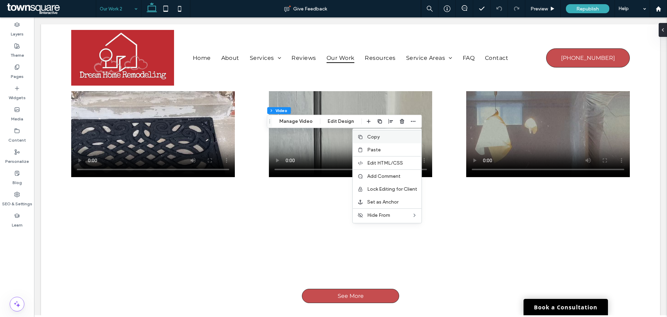
click at [380, 139] on label "Copy" at bounding box center [392, 137] width 50 height 6
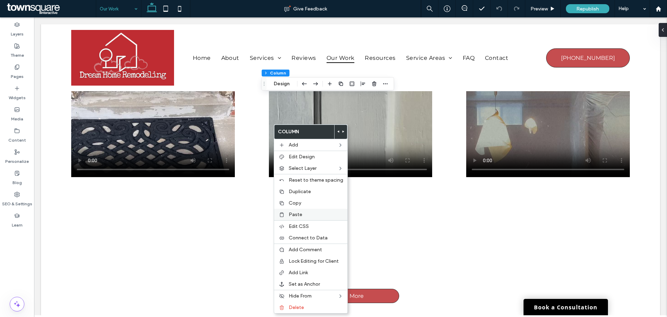
click at [301, 212] on span "Paste" at bounding box center [296, 214] width 14 height 6
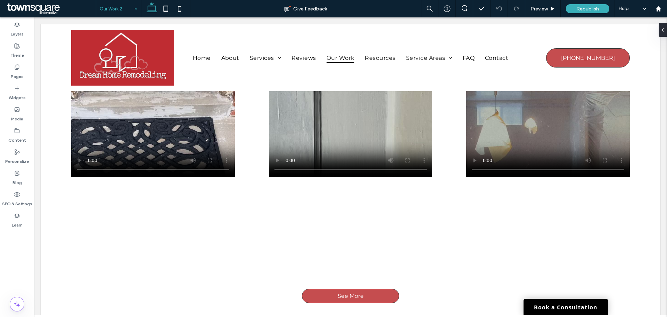
click at [121, 9] on input at bounding box center [117, 8] width 34 height 17
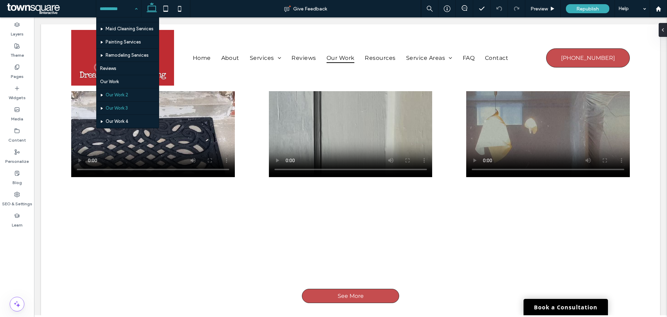
scroll to position [35, 0]
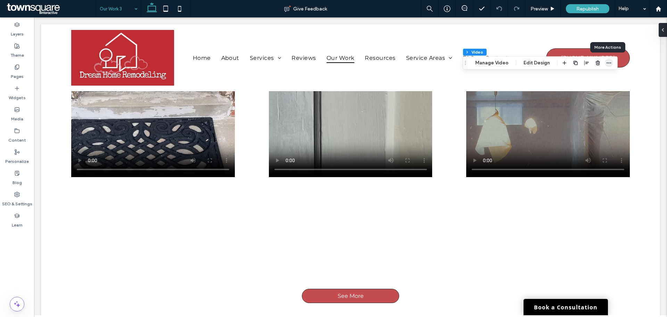
click at [610, 64] on icon "button" at bounding box center [609, 63] width 6 height 6
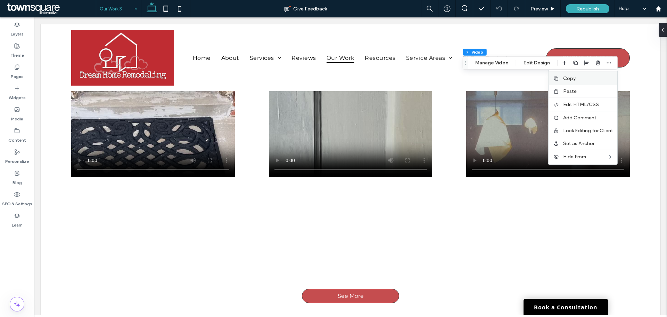
click at [576, 81] on label "Copy" at bounding box center [588, 78] width 50 height 6
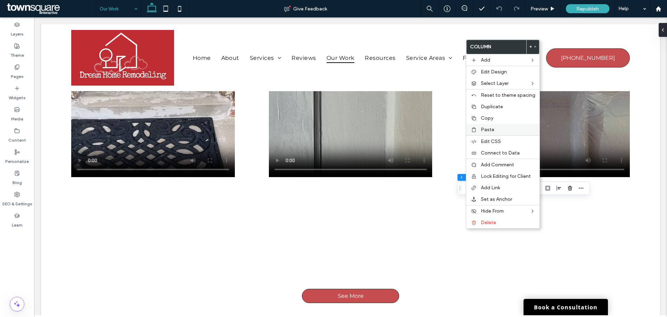
click at [494, 132] on div "Paste" at bounding box center [502, 129] width 73 height 11
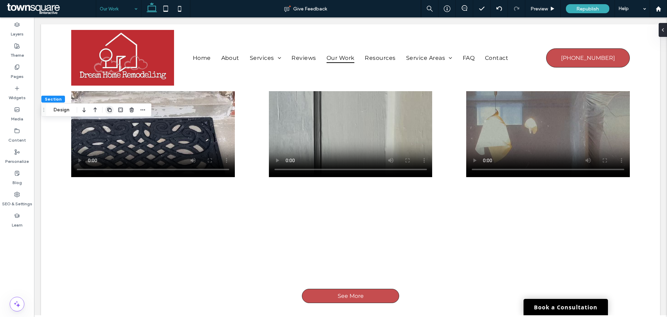
click at [108, 112] on icon "button" at bounding box center [110, 110] width 6 height 6
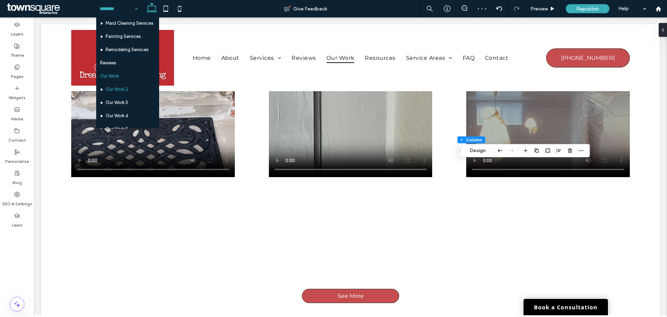
scroll to position [35, 0]
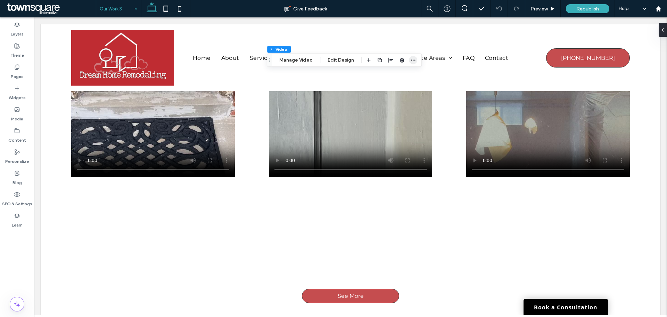
click at [414, 60] on use "button" at bounding box center [413, 59] width 5 height 1
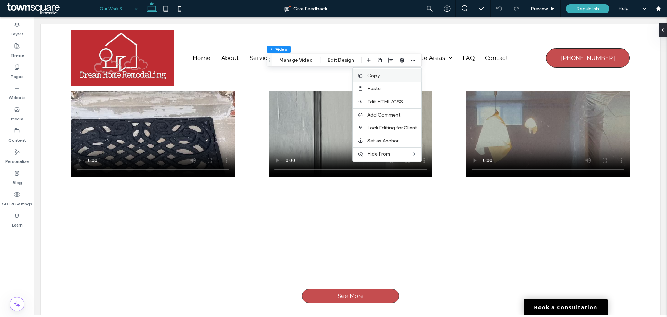
click at [390, 77] on label "Copy" at bounding box center [392, 76] width 50 height 6
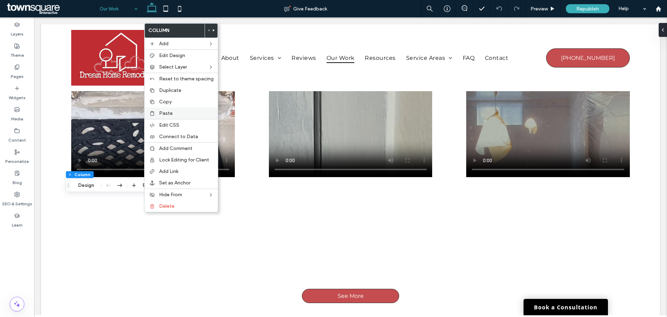
click at [179, 114] on label "Paste" at bounding box center [186, 113] width 55 height 6
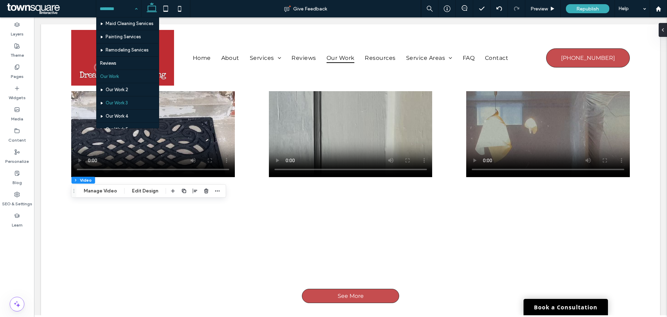
scroll to position [69, 0]
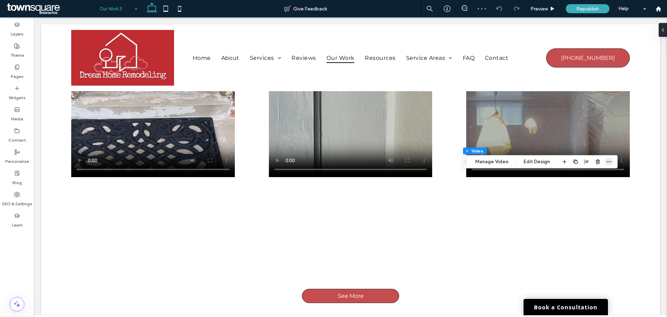
click at [607, 161] on icon "button" at bounding box center [609, 162] width 6 height 6
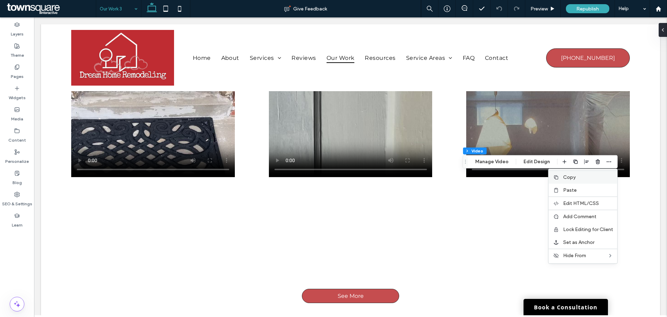
click at [593, 180] on label "Copy" at bounding box center [588, 177] width 50 height 6
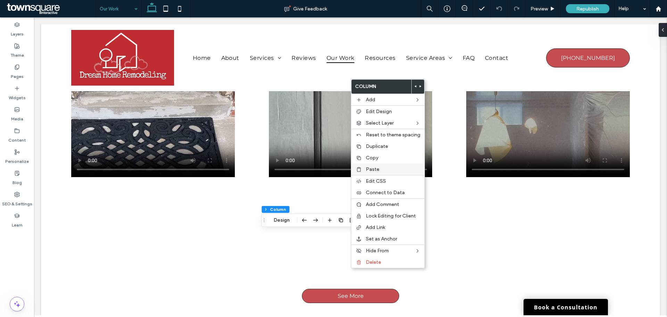
click at [375, 170] on span "Paste" at bounding box center [373, 169] width 14 height 6
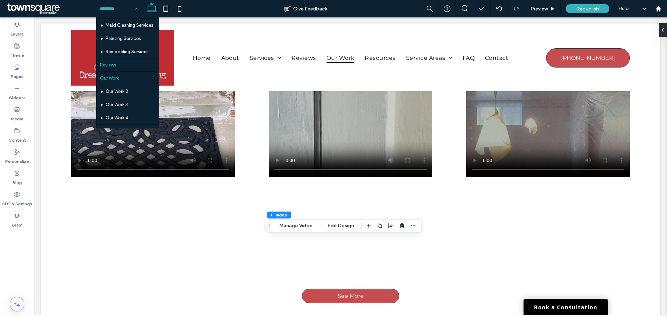
scroll to position [35, 0]
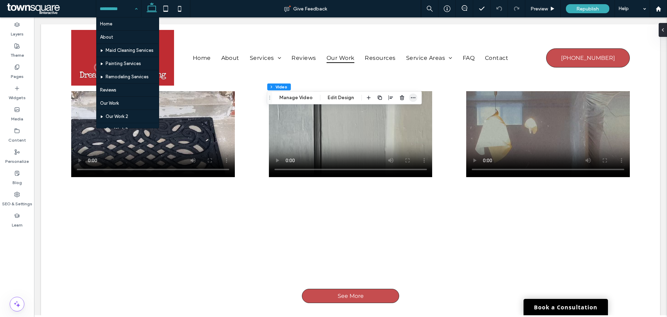
click at [409, 97] on span "button" at bounding box center [413, 97] width 8 height 8
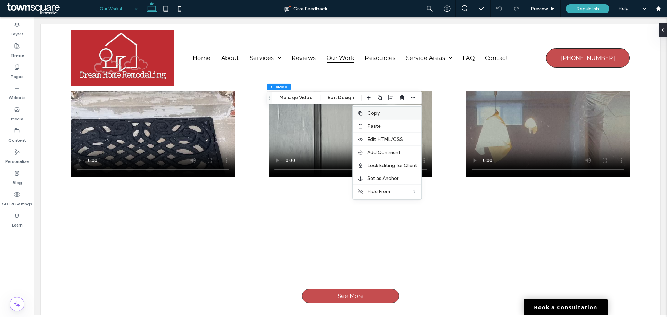
click at [395, 116] on div "Copy" at bounding box center [387, 112] width 69 height 13
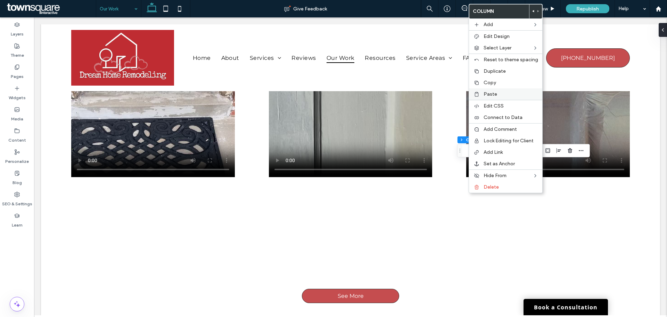
click at [482, 90] on div "Paste" at bounding box center [505, 93] width 73 height 11
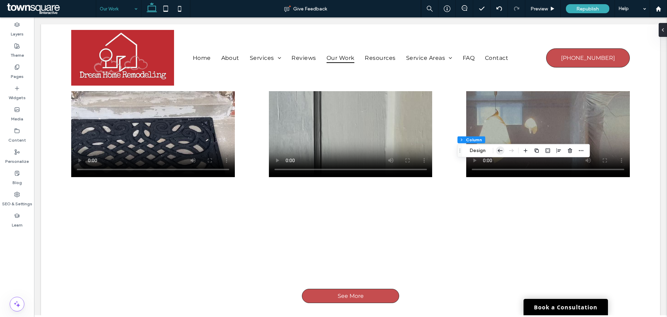
click at [503, 153] on icon "button" at bounding box center [500, 150] width 8 height 13
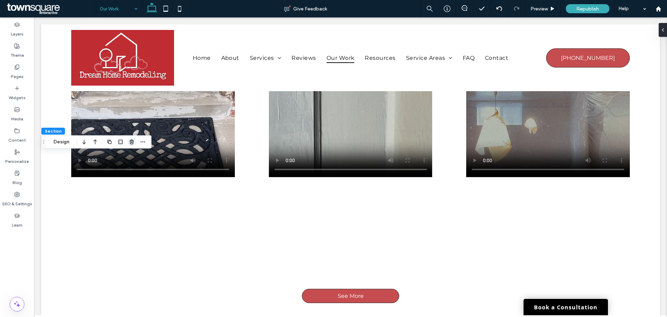
click at [134, 142] on icon "button" at bounding box center [132, 142] width 6 height 6
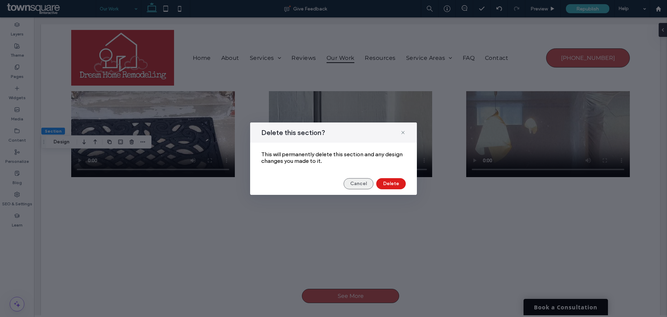
click at [368, 185] on button "Cancel" at bounding box center [359, 183] width 30 height 11
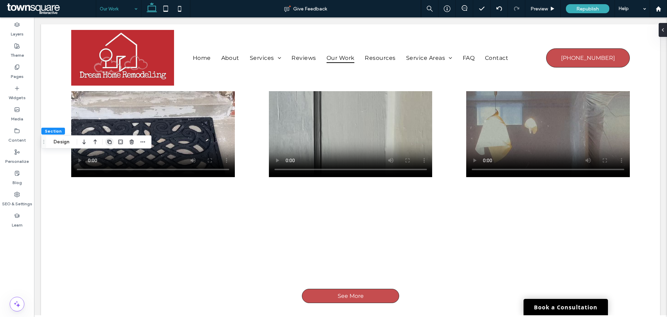
click at [110, 141] on use "button" at bounding box center [109, 142] width 4 height 4
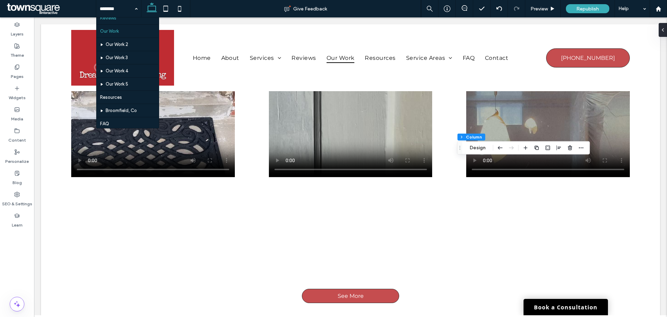
scroll to position [87, 0]
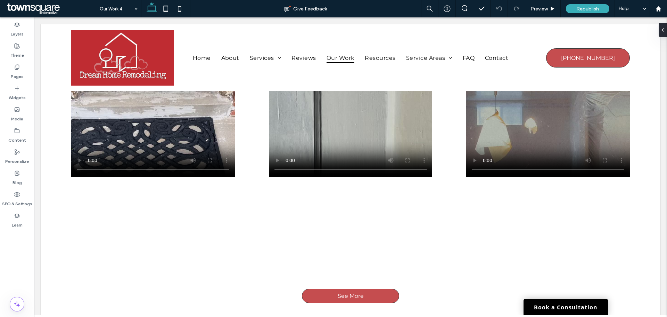
click at [120, 3] on input at bounding box center [117, 8] width 34 height 17
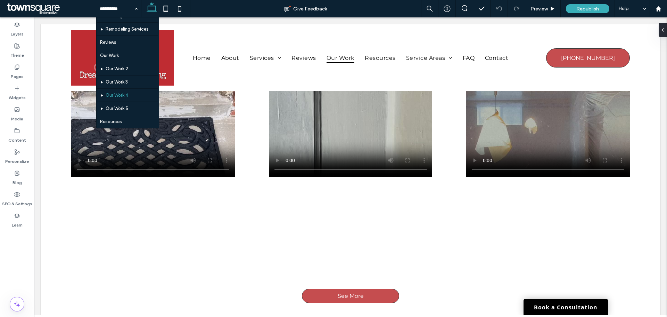
scroll to position [69, 0]
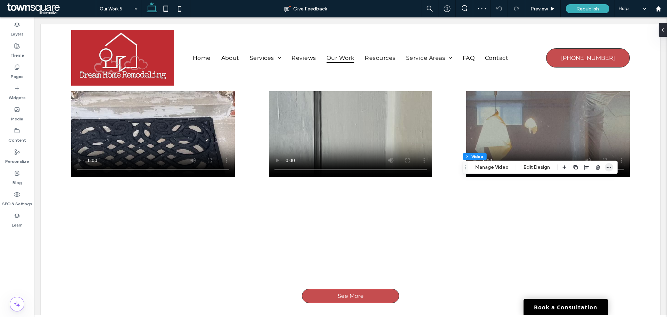
click at [610, 169] on icon "button" at bounding box center [609, 167] width 6 height 6
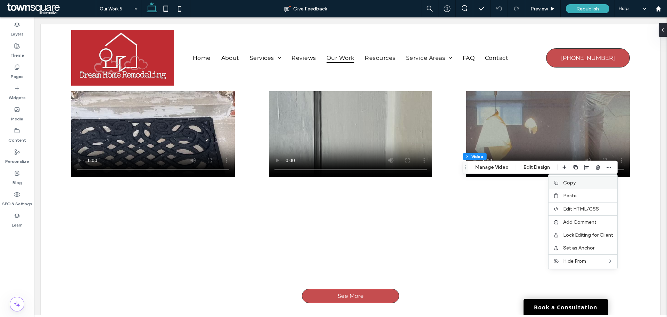
click at [594, 185] on label "Copy" at bounding box center [588, 183] width 50 height 6
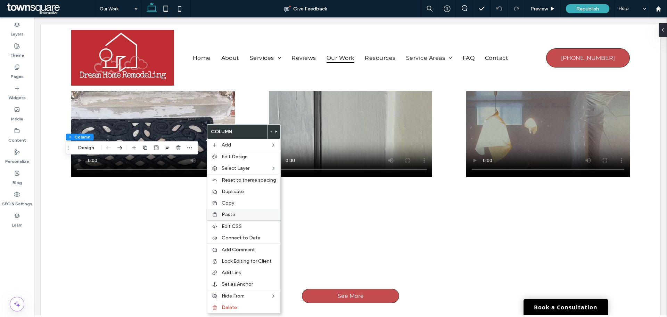
click at [236, 212] on label "Paste" at bounding box center [249, 214] width 55 height 6
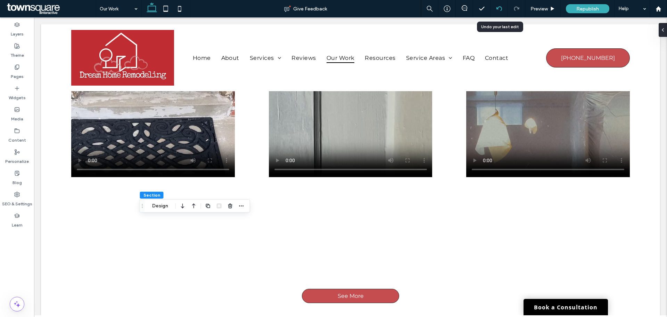
click at [494, 7] on div at bounding box center [499, 9] width 17 height 6
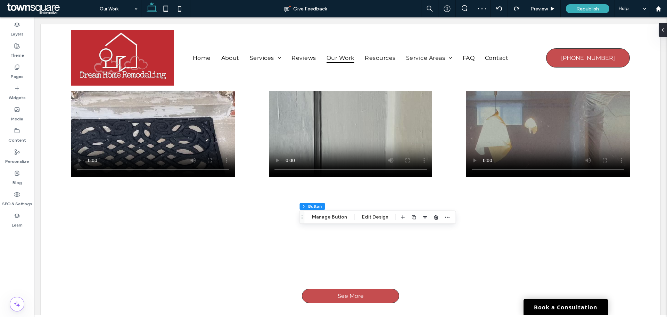
type input "**"
click at [322, 218] on button "Manage Button" at bounding box center [330, 217] width 44 height 8
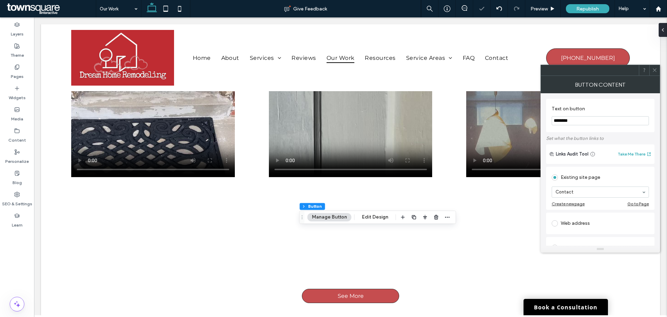
click at [581, 117] on input "********" at bounding box center [600, 120] width 97 height 9
type input "**********"
click at [653, 73] on span at bounding box center [654, 70] width 5 height 10
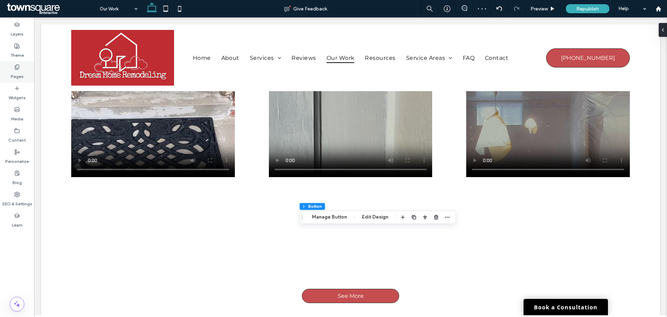
click at [13, 72] on label "Pages" at bounding box center [17, 75] width 13 height 10
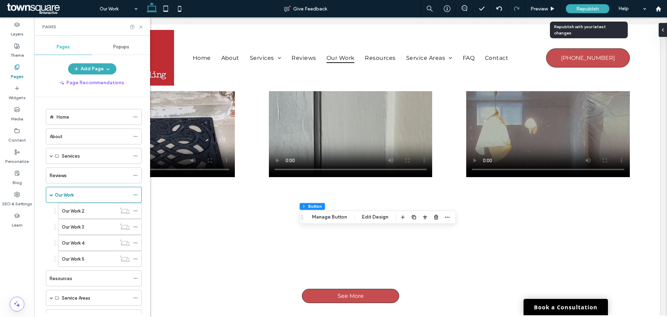
click at [595, 10] on span "Republish" at bounding box center [587, 9] width 23 height 6
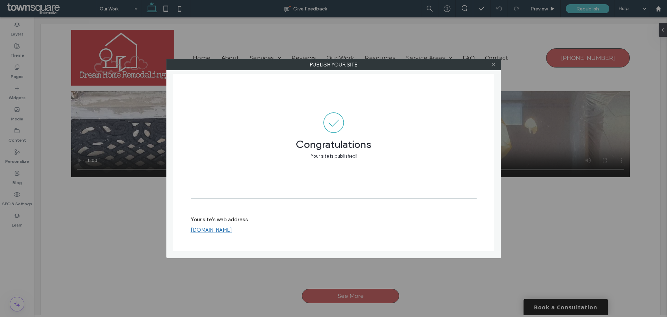
click at [493, 65] on use at bounding box center [493, 64] width 3 height 3
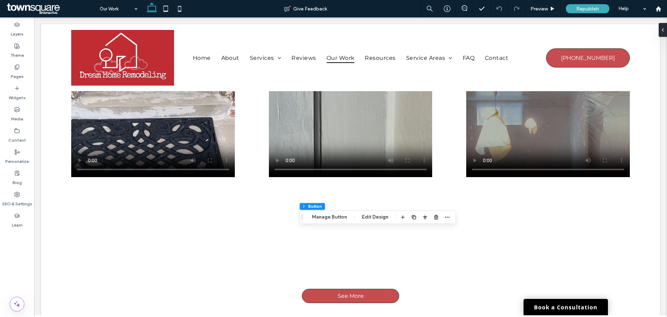
click at [36, 6] on span at bounding box center [50, 9] width 91 height 14
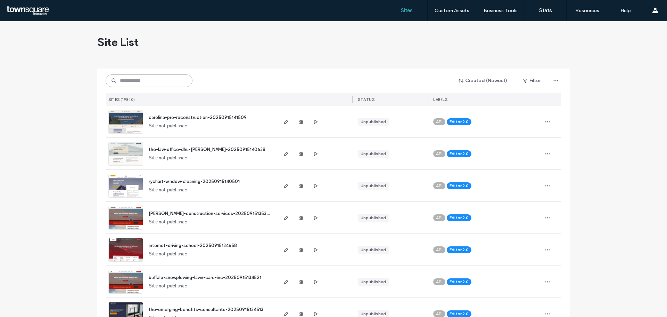
click at [128, 78] on input at bounding box center [149, 80] width 87 height 13
paste input "**********"
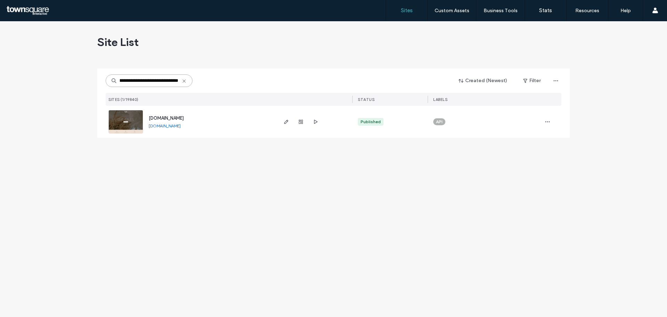
type input "**********"
click at [158, 116] on span "[DOMAIN_NAME]" at bounding box center [166, 117] width 35 height 5
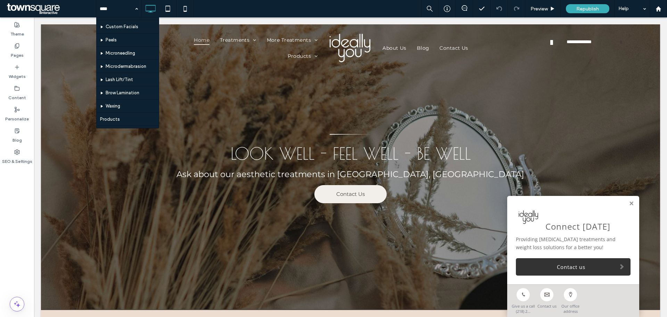
scroll to position [243, 0]
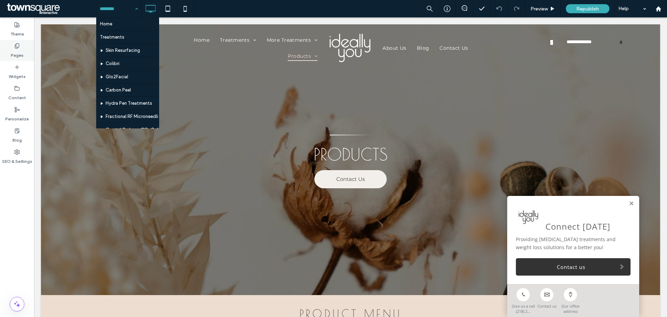
click at [14, 51] on label "Pages" at bounding box center [17, 54] width 13 height 10
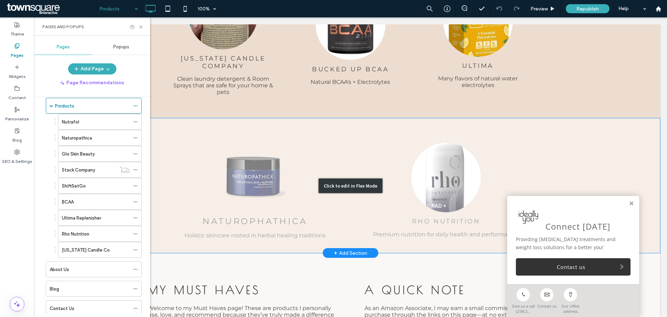
scroll to position [625, 0]
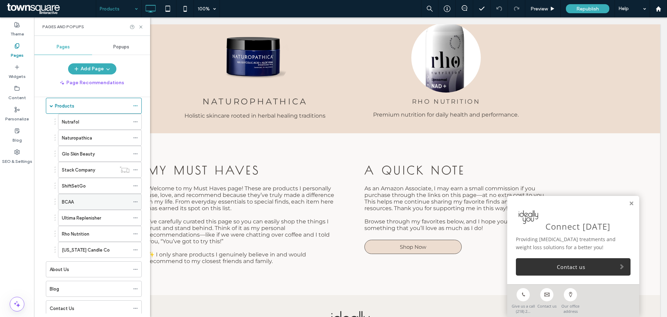
click at [137, 201] on icon at bounding box center [135, 201] width 5 height 5
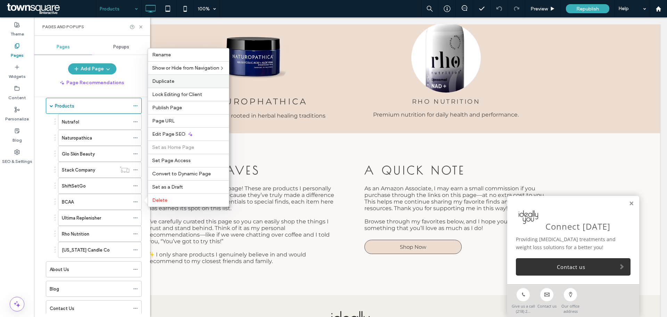
click at [185, 82] on label "Duplicate" at bounding box center [188, 81] width 73 height 6
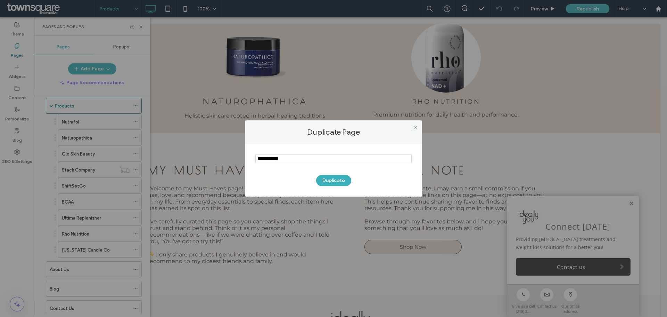
click at [303, 158] on input "notEmpty" at bounding box center [333, 158] width 156 height 9
type input "**********"
click at [334, 184] on button "Duplicate" at bounding box center [333, 180] width 35 height 11
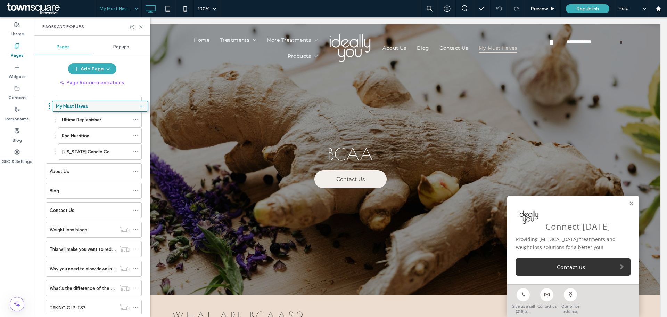
scroll to position [147, 0]
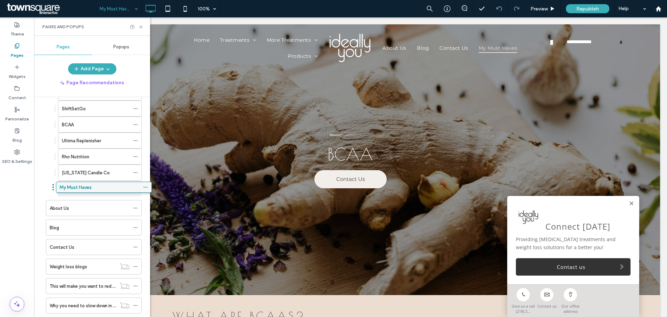
drag, startPoint x: 83, startPoint y: 283, endPoint x: 93, endPoint y: 185, distance: 98.9
click at [94, 189] on div "My Must Haves" at bounding box center [96, 188] width 68 height 7
click at [140, 27] on use at bounding box center [140, 26] width 3 height 3
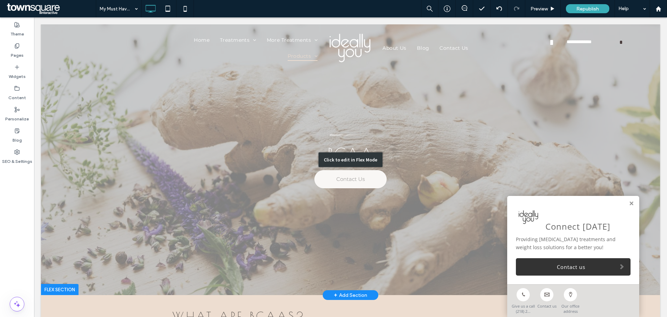
click at [361, 128] on div "Click to edit in Flex Mode" at bounding box center [350, 159] width 619 height 270
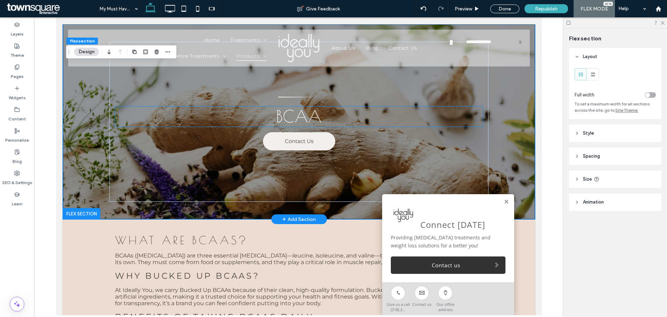
click at [354, 157] on div "BCAA Contact Us" at bounding box center [298, 122] width 379 height 160
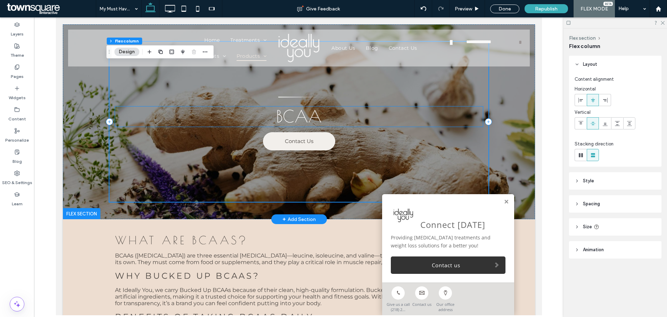
click at [298, 117] on span "BCAA" at bounding box center [299, 115] width 46 height 19
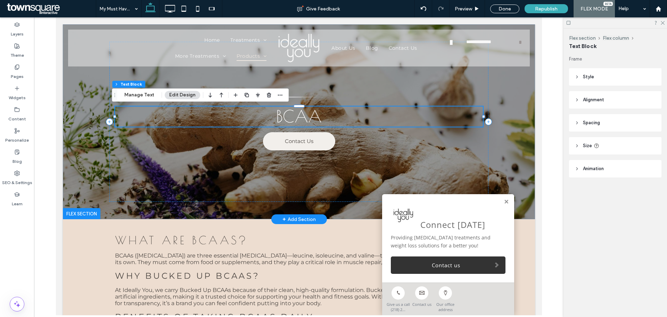
click at [298, 117] on span "BCAA" at bounding box center [299, 115] width 46 height 19
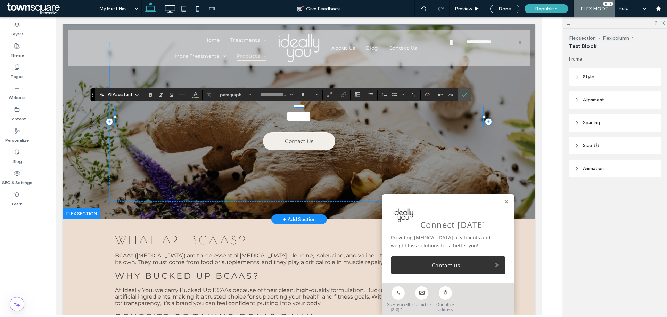
type input "**********"
type input "**"
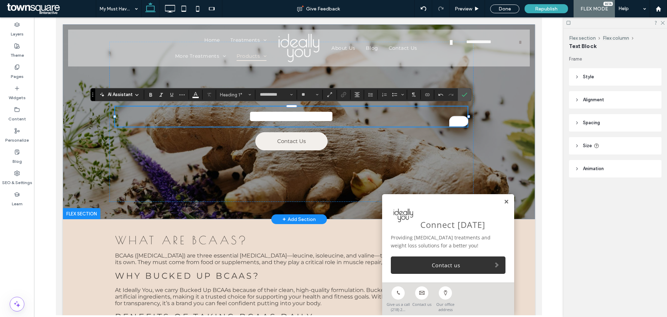
click at [504, 200] on link at bounding box center [506, 202] width 5 height 6
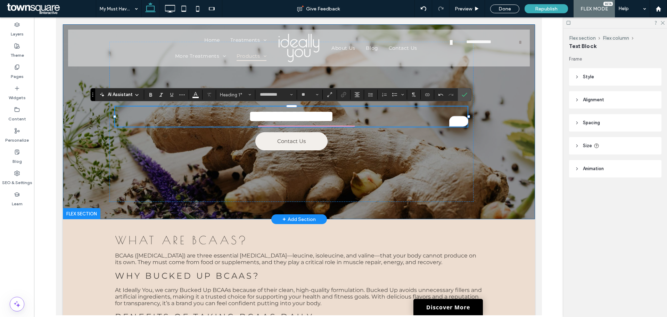
click at [513, 185] on div "**********" at bounding box center [299, 121] width 472 height 195
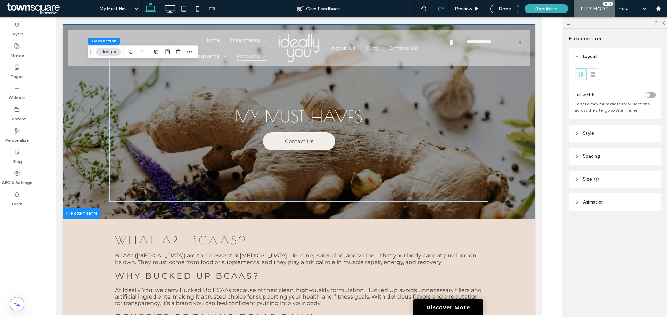
click at [607, 135] on header "Style" at bounding box center [615, 132] width 92 height 17
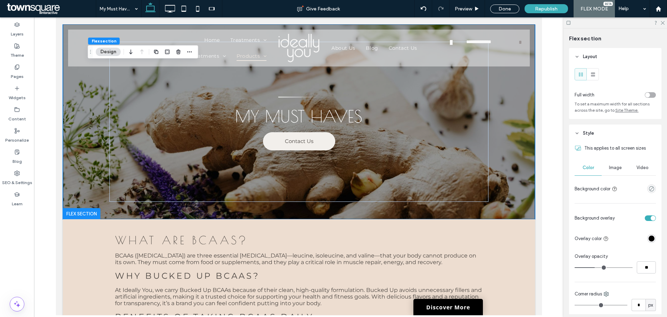
click at [613, 169] on span "Image" at bounding box center [615, 168] width 13 height 6
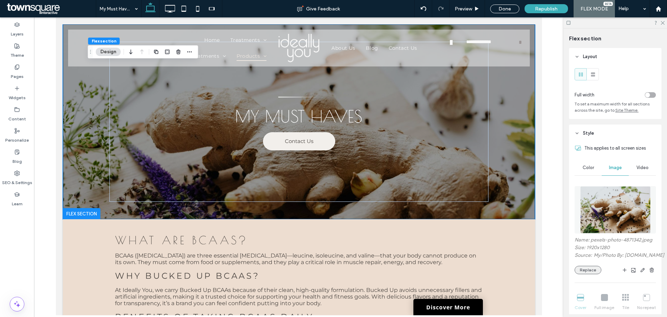
click at [586, 273] on button "Replace" at bounding box center [588, 269] width 27 height 8
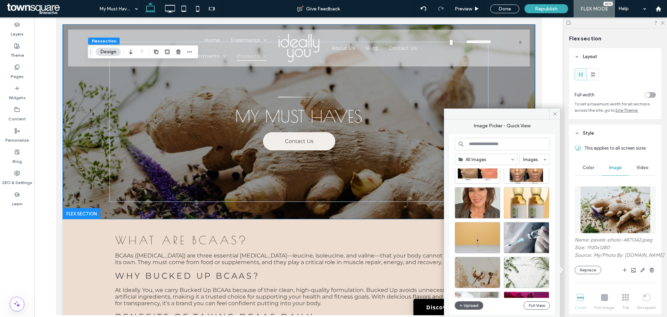
scroll to position [3217, 0]
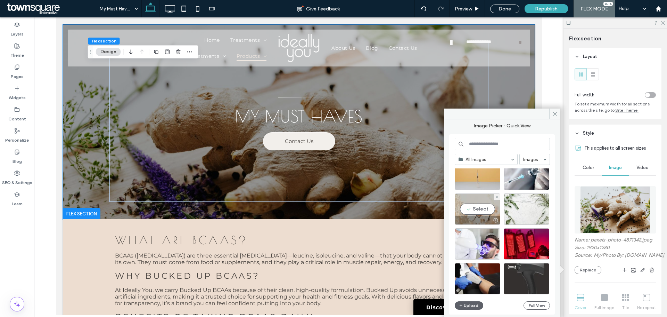
click at [468, 207] on div "Select" at bounding box center [478, 208] width 46 height 31
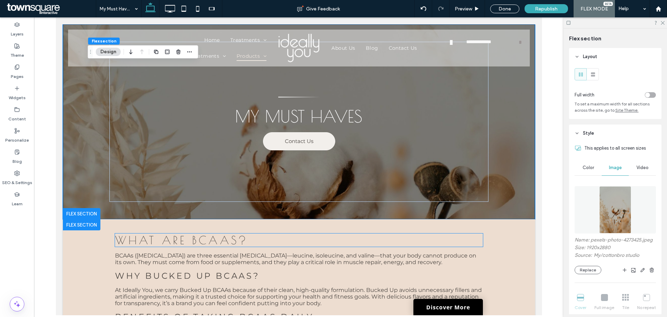
click at [150, 243] on span "What Are BCAAs?" at bounding box center [181, 239] width 133 height 13
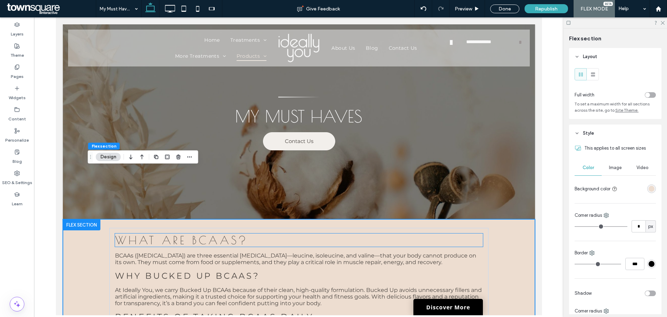
scroll to position [77, 0]
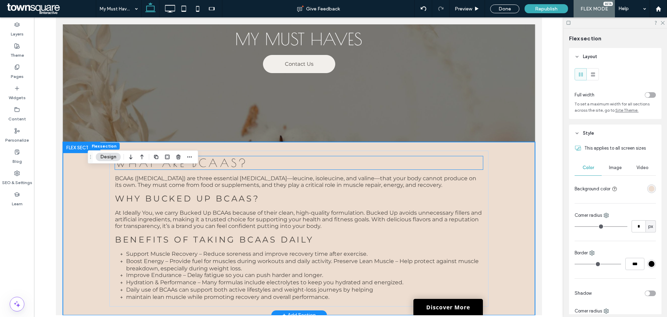
click at [150, 243] on span "Benefits of Taking BCAAs Daily" at bounding box center [214, 239] width 199 height 10
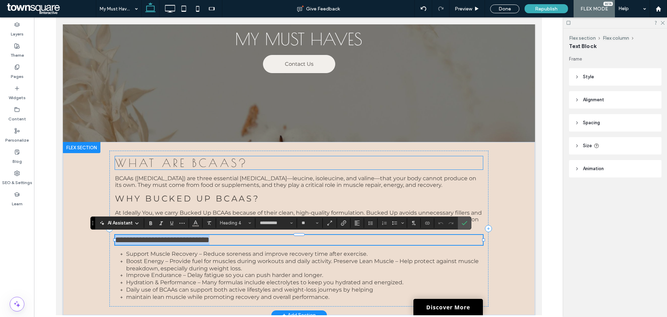
click at [165, 165] on span "What Are BCAAs?" at bounding box center [181, 162] width 133 height 13
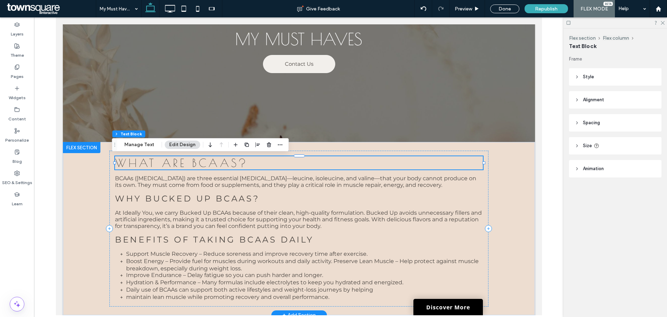
click at [165, 165] on span "What Are BCAAs?" at bounding box center [181, 162] width 133 height 13
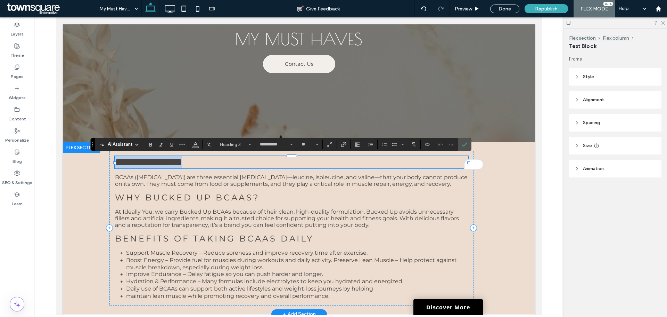
paste div
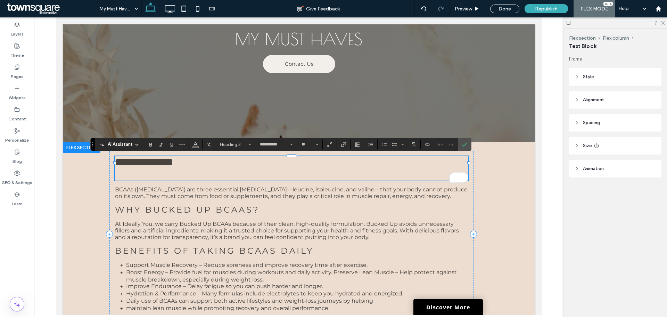
scroll to position [13, 0]
type input "**"
type input "**********"
type input "**"
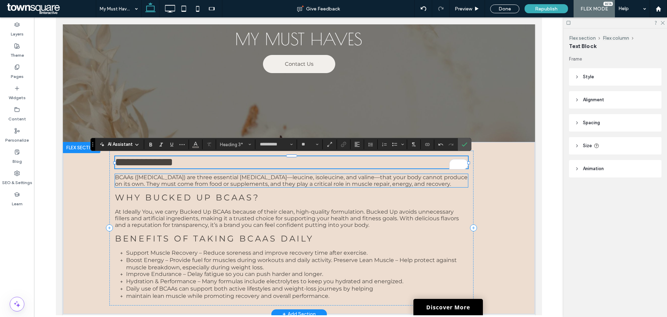
click at [134, 187] on span "BCAAs (Branched-Chain Amino Acids) are three essential amino acids—leucine, iso…" at bounding box center [291, 180] width 353 height 13
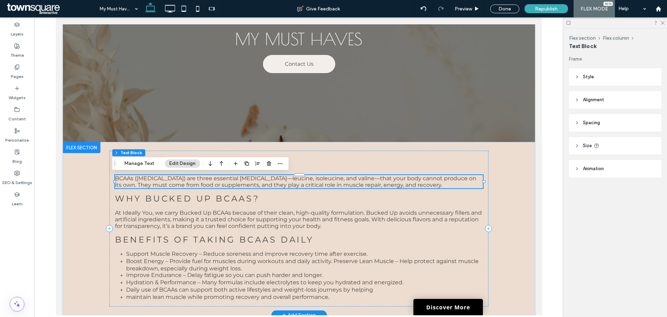
click at [134, 187] on span "BCAAs (Branched-Chain Amino Acids) are three essential amino acids—leucine, iso…" at bounding box center [295, 181] width 361 height 13
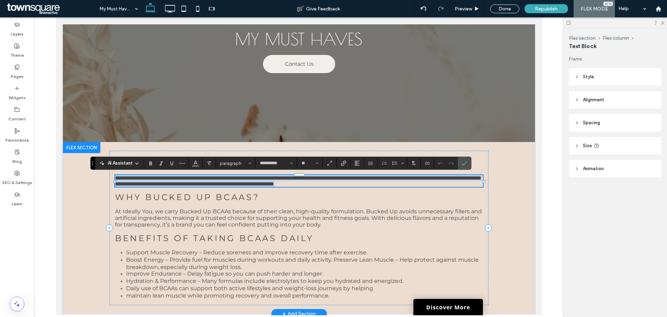
type input "**********"
type input "**"
paste div
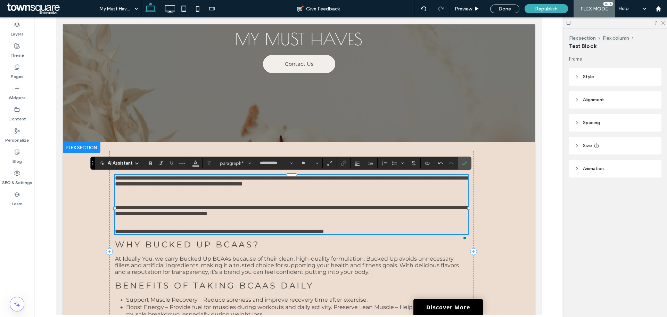
scroll to position [27, 0]
click at [134, 186] on span "**********" at bounding box center [292, 180] width 355 height 11
click at [137, 204] on p "To enrich screen reader interactions, please activate Accessibility in Grammarl…" at bounding box center [291, 201] width 353 height 6
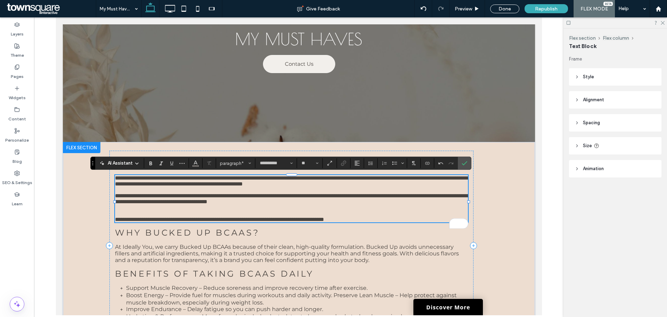
click at [126, 216] on p "To enrich screen reader interactions, please activate Accessibility in Grammarl…" at bounding box center [291, 213] width 353 height 6
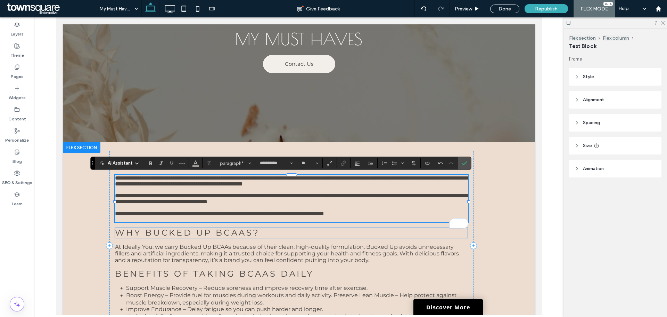
click at [161, 237] on span "Why Bucked Up BCAAs?" at bounding box center [187, 232] width 145 height 10
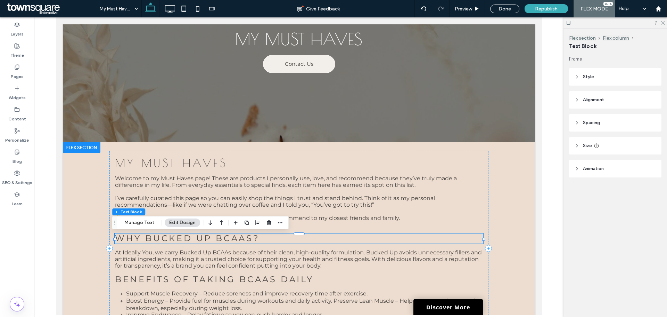
click at [164, 240] on span "Why Bucked Up BCAAs?" at bounding box center [187, 238] width 145 height 10
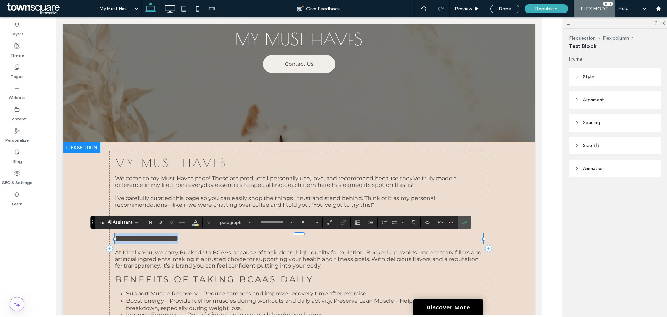
type input "**********"
type input "**"
paste div
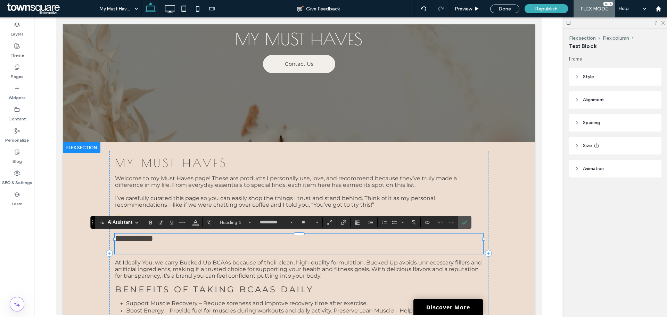
type input "**"
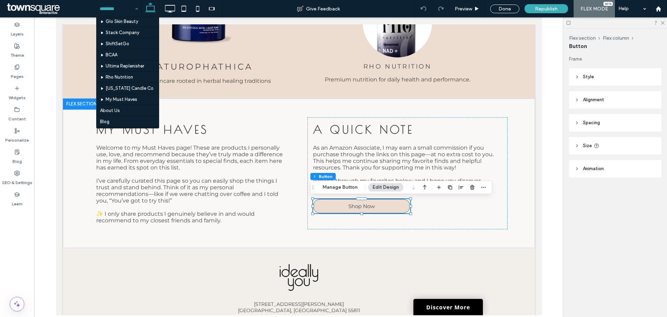
scroll to position [313, 0]
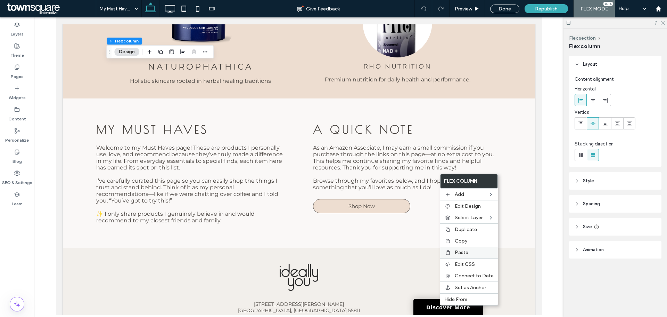
click at [464, 251] on span "Paste" at bounding box center [462, 252] width 14 height 6
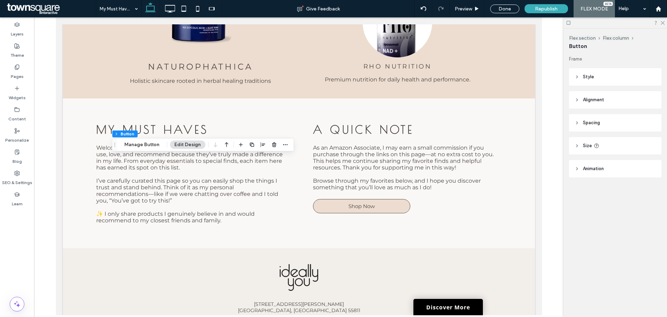
click at [597, 80] on header "Style" at bounding box center [615, 76] width 92 height 17
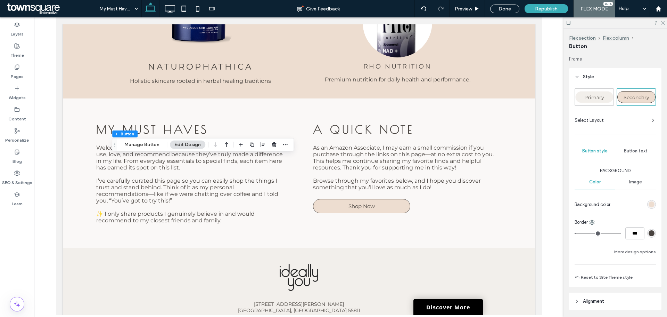
click at [606, 99] on div "Primary" at bounding box center [594, 97] width 38 height 12
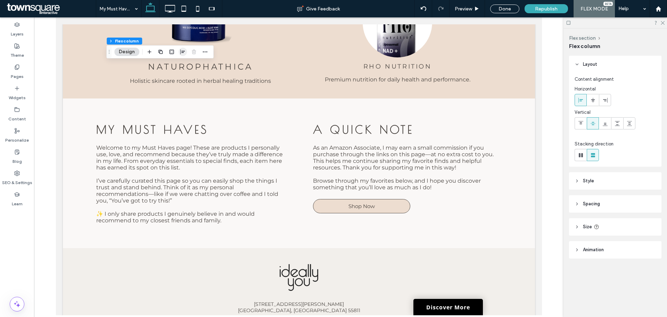
click at [183, 55] on span "button" at bounding box center [183, 52] width 8 height 8
click at [184, 68] on span "center" at bounding box center [183, 65] width 8 height 8
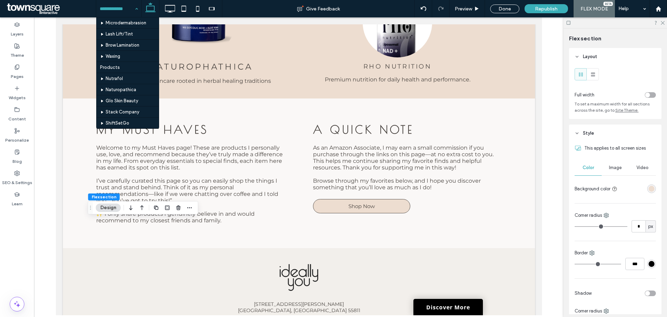
scroll to position [243, 0]
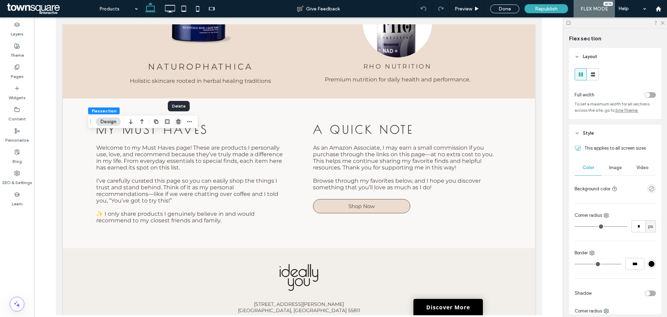
click at [176, 122] on icon "button" at bounding box center [179, 122] width 6 height 6
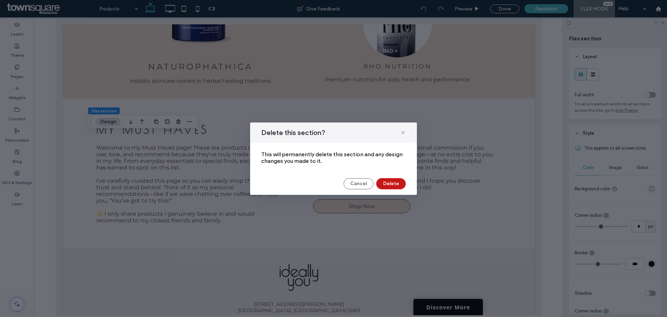
click at [398, 181] on button "Delete" at bounding box center [391, 183] width 30 height 11
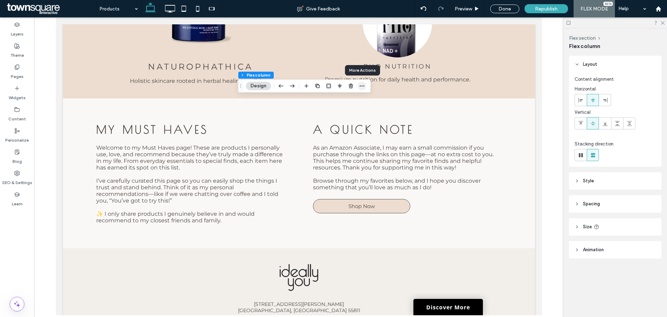
click at [363, 87] on icon "button" at bounding box center [362, 86] width 6 height 6
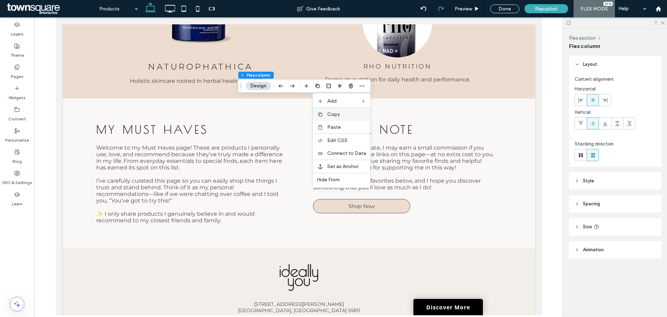
click at [347, 116] on label "Copy" at bounding box center [346, 114] width 39 height 6
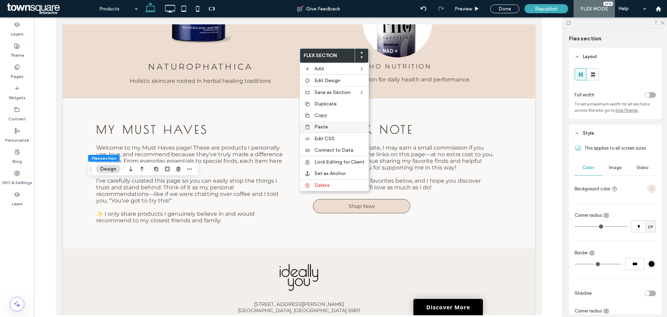
click at [326, 125] on span "Paste" at bounding box center [321, 127] width 14 height 6
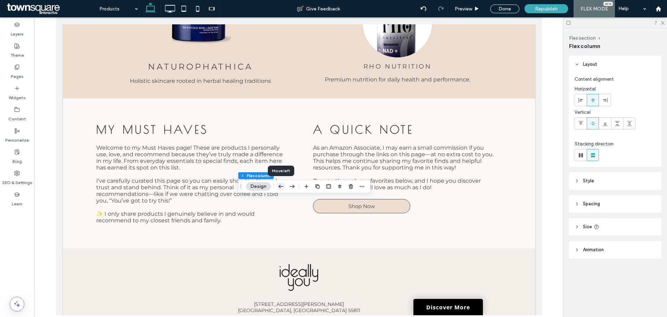
click at [281, 185] on icon "button" at bounding box center [281, 186] width 8 height 13
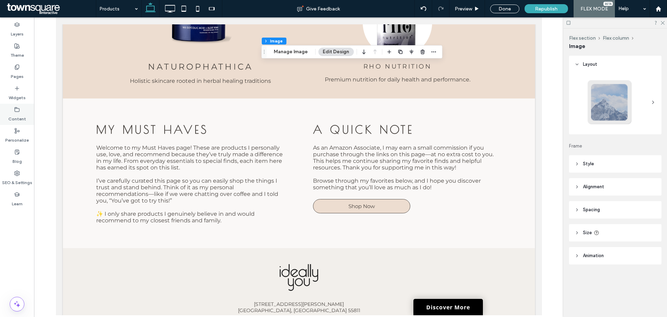
type input "**"
click at [283, 52] on button "Manage Image" at bounding box center [290, 52] width 43 height 8
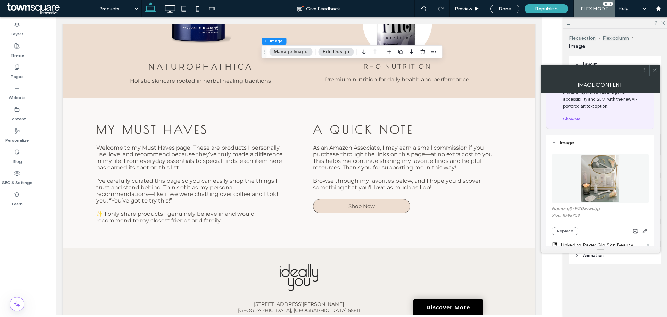
scroll to position [35, 0]
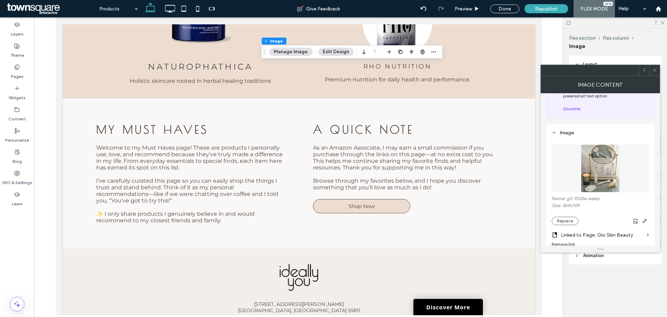
click at [564, 220] on button "Replace" at bounding box center [565, 220] width 27 height 8
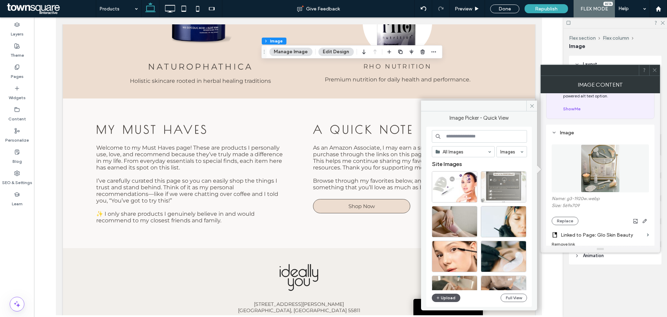
click at [440, 298] on span "button" at bounding box center [438, 298] width 5 height 8
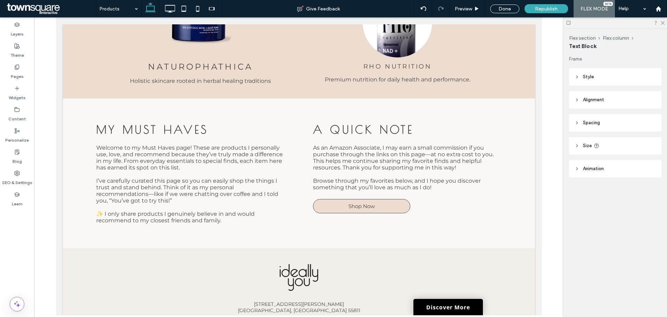
type input "**********"
type input "**"
type input "**********"
type input "**"
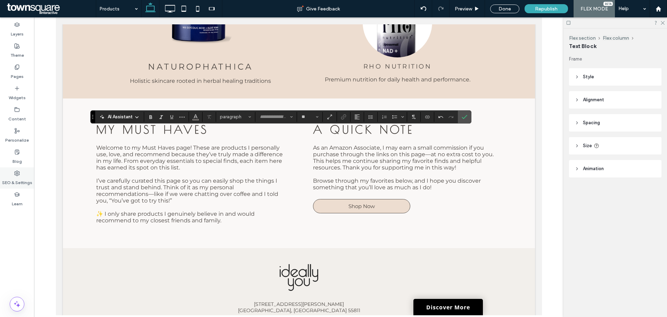
type input "**********"
click at [464, 122] on span "Confirm" at bounding box center [463, 117] width 3 height 13
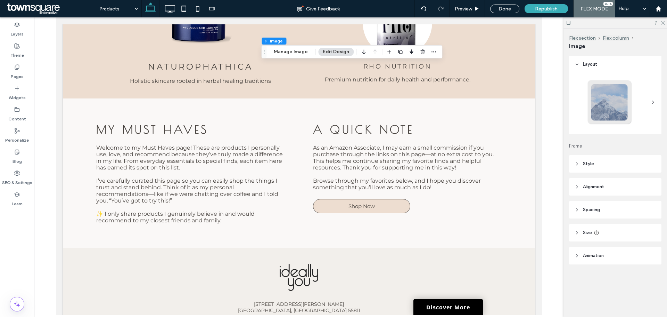
type input "**"
click at [297, 54] on button "Manage Image" at bounding box center [290, 52] width 43 height 8
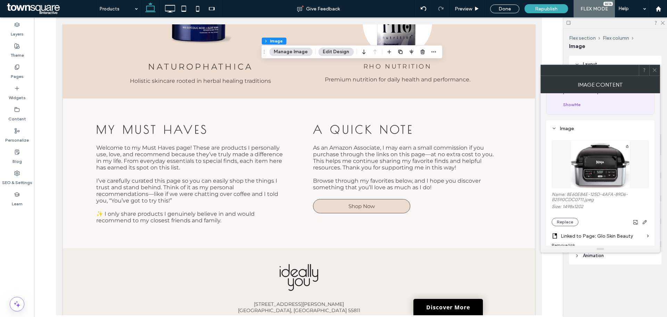
scroll to position [69, 0]
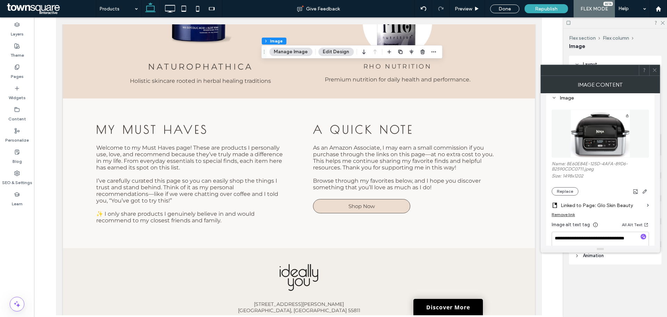
click at [643, 204] on label "Linked to Page: Glo Skin Beauty" at bounding box center [602, 205] width 83 height 13
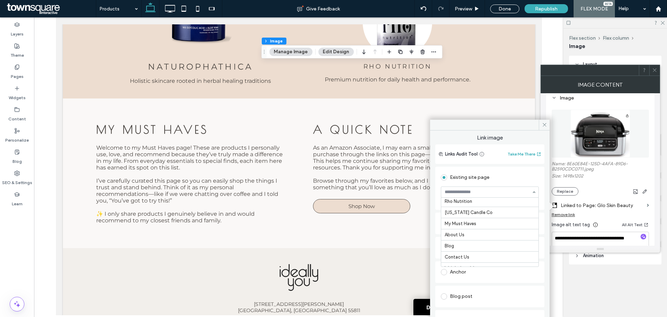
scroll to position [359, 0]
click at [655, 74] on span at bounding box center [654, 70] width 5 height 10
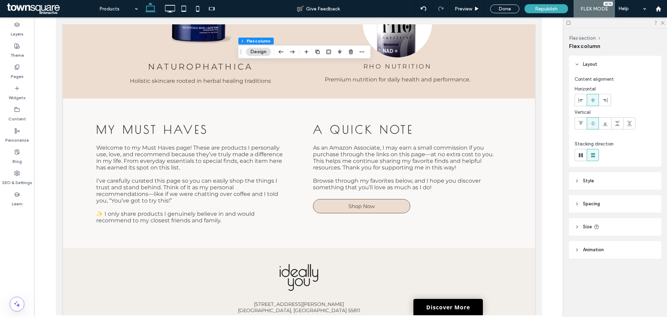
click at [595, 179] on header "Style" at bounding box center [615, 180] width 92 height 17
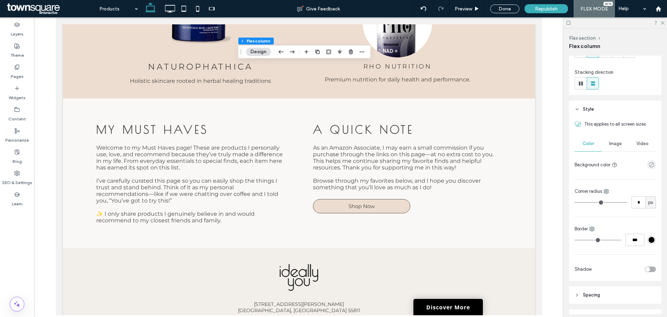
scroll to position [135, 0]
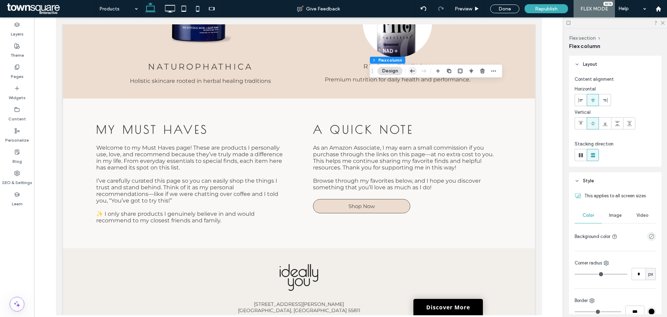
click at [409, 69] on icon "button" at bounding box center [413, 71] width 8 height 13
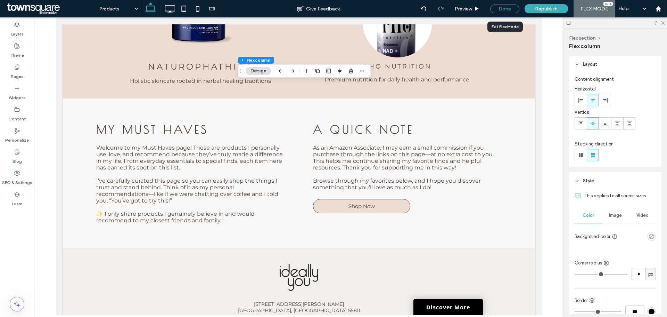
click at [509, 9] on div "Done" at bounding box center [504, 9] width 29 height 9
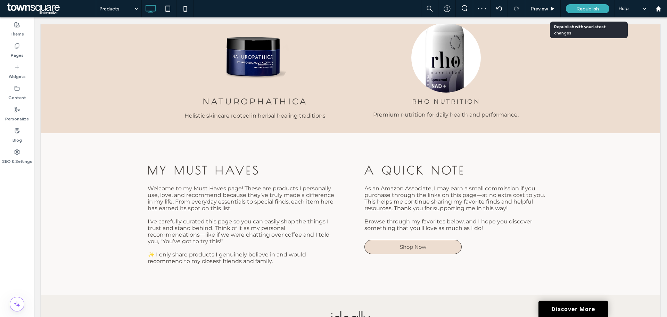
click at [588, 11] on span "Republish" at bounding box center [587, 9] width 23 height 6
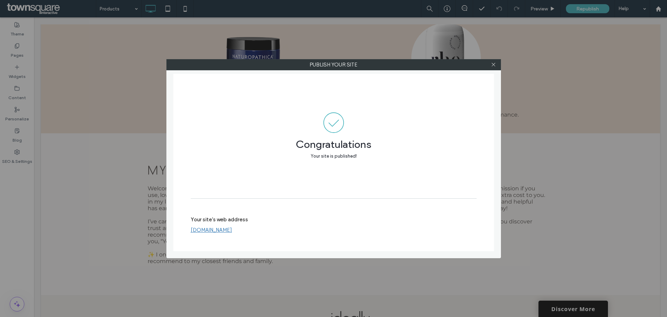
drag, startPoint x: 494, startPoint y: 67, endPoint x: 441, endPoint y: 67, distance: 53.2
click at [494, 67] on icon at bounding box center [493, 64] width 5 height 5
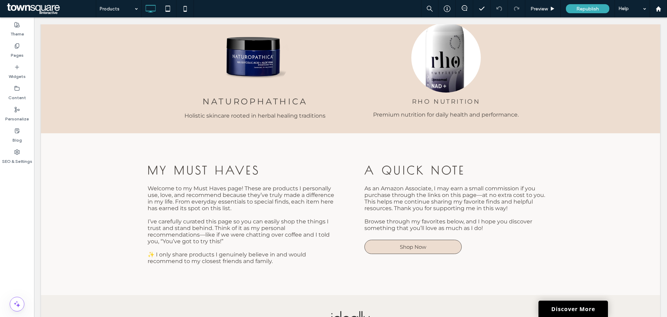
click at [29, 10] on span at bounding box center [50, 9] width 91 height 14
